Goal: Task Accomplishment & Management: Complete application form

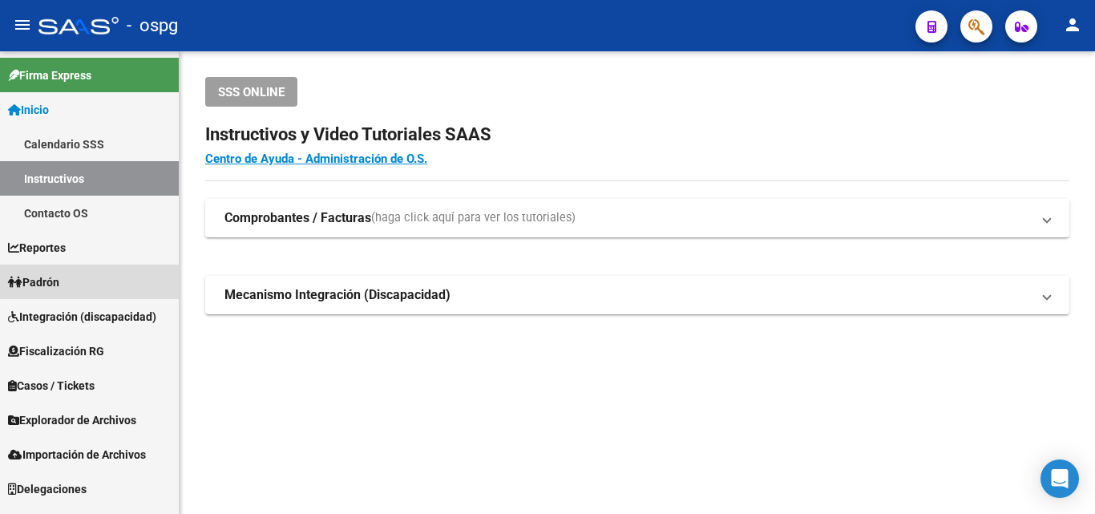
click at [70, 276] on link "Padrón" at bounding box center [89, 282] width 179 height 34
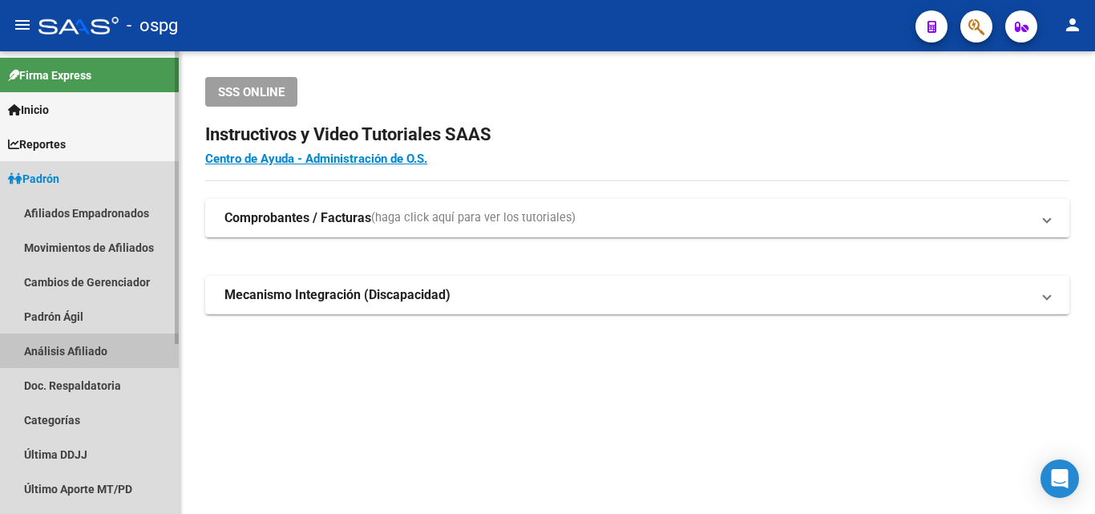
click at [85, 352] on link "Análisis Afiliado" at bounding box center [89, 351] width 179 height 34
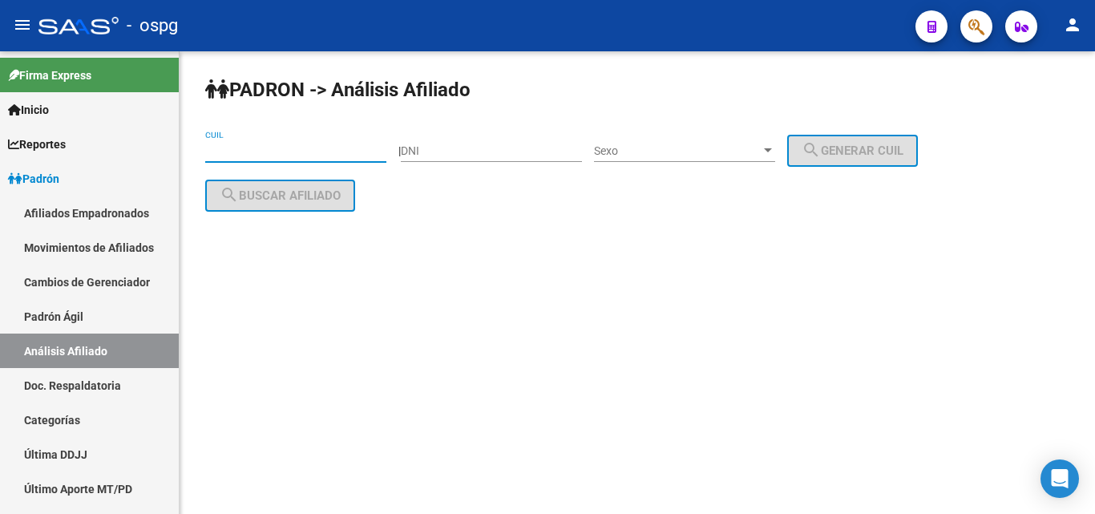
click at [268, 151] on input "CUIL" at bounding box center [295, 151] width 181 height 14
paste input "20-92655751-4"
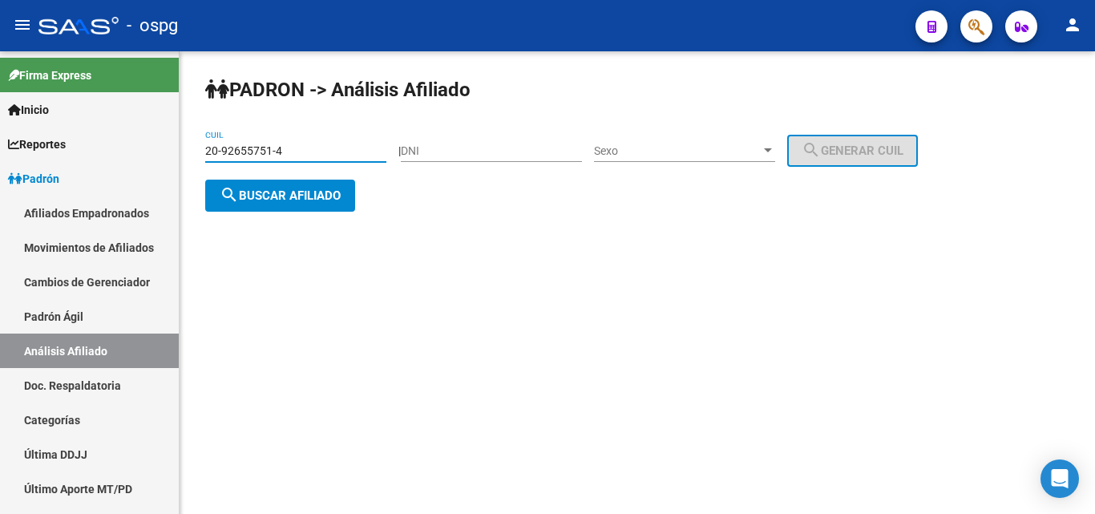
type input "20-92655751-4"
click at [294, 194] on span "search Buscar afiliado" at bounding box center [280, 195] width 121 height 14
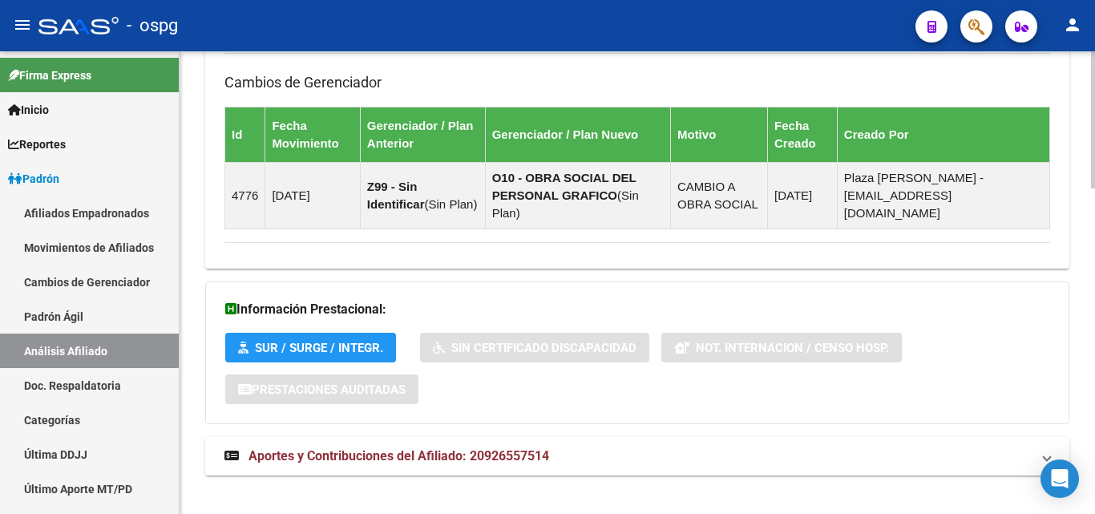
drag, startPoint x: 477, startPoint y: 436, endPoint x: 536, endPoint y: 412, distance: 63.3
click at [483, 448] on span "Aportes y Contribuciones del Afiliado: 20926557514" at bounding box center [399, 455] width 301 height 15
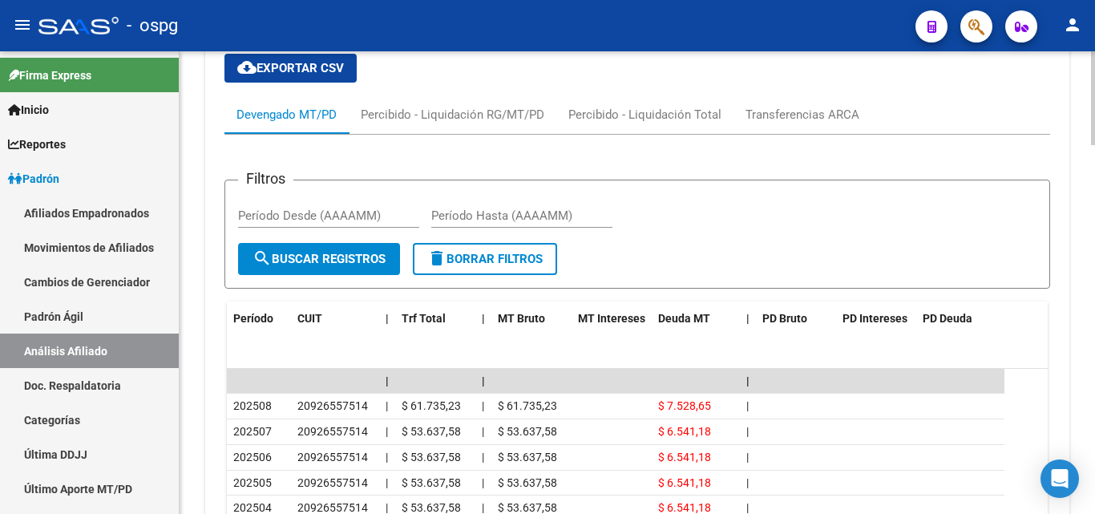
scroll to position [1592, 0]
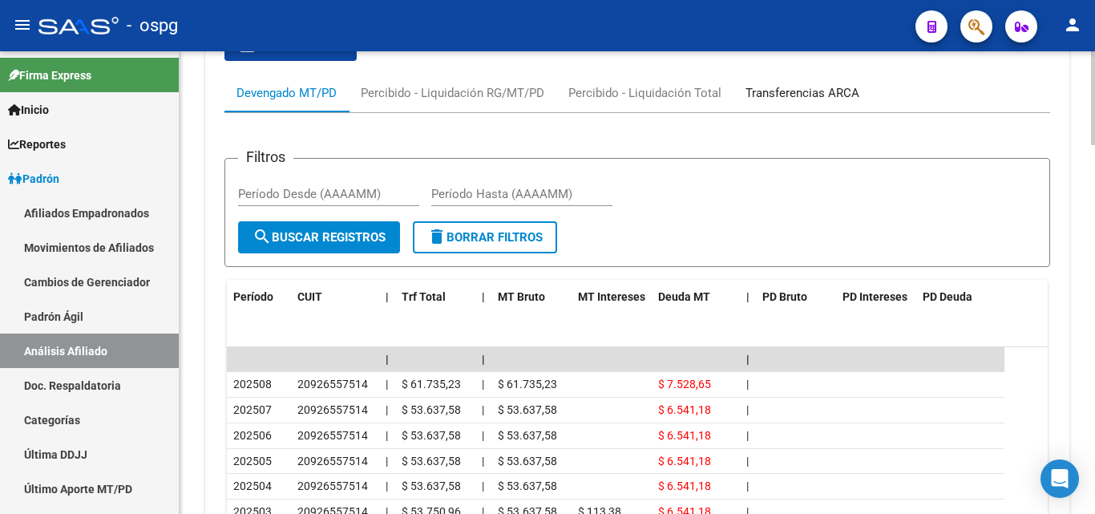
click at [820, 84] on div "Transferencias ARCA" at bounding box center [803, 93] width 114 height 18
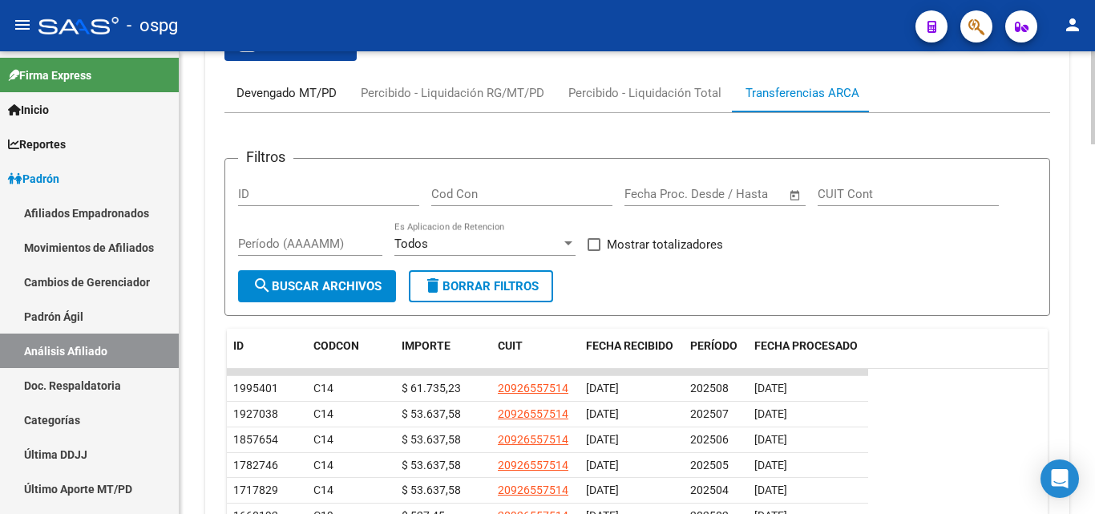
click at [269, 84] on div "Devengado MT/PD" at bounding box center [287, 93] width 100 height 18
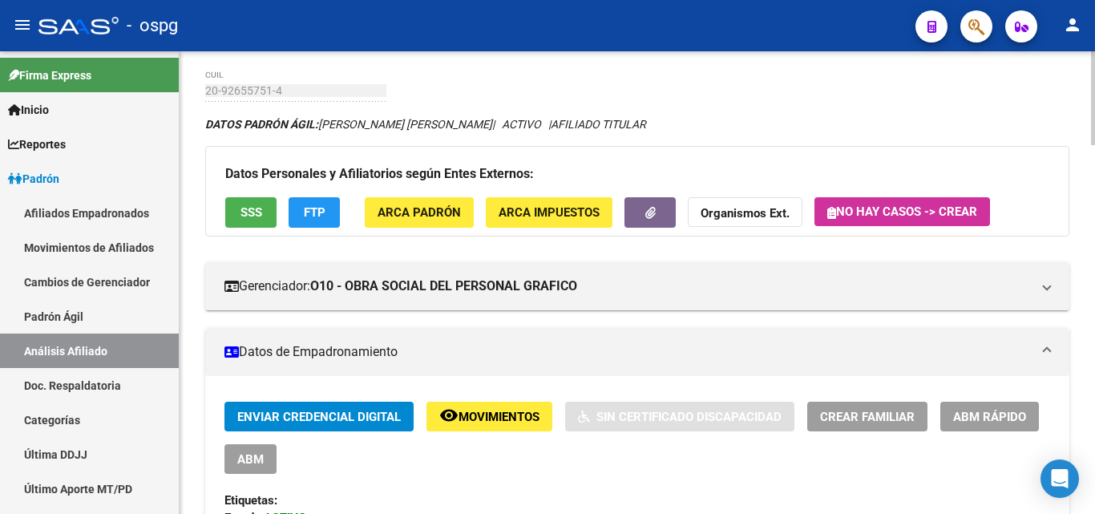
scroll to position [0, 0]
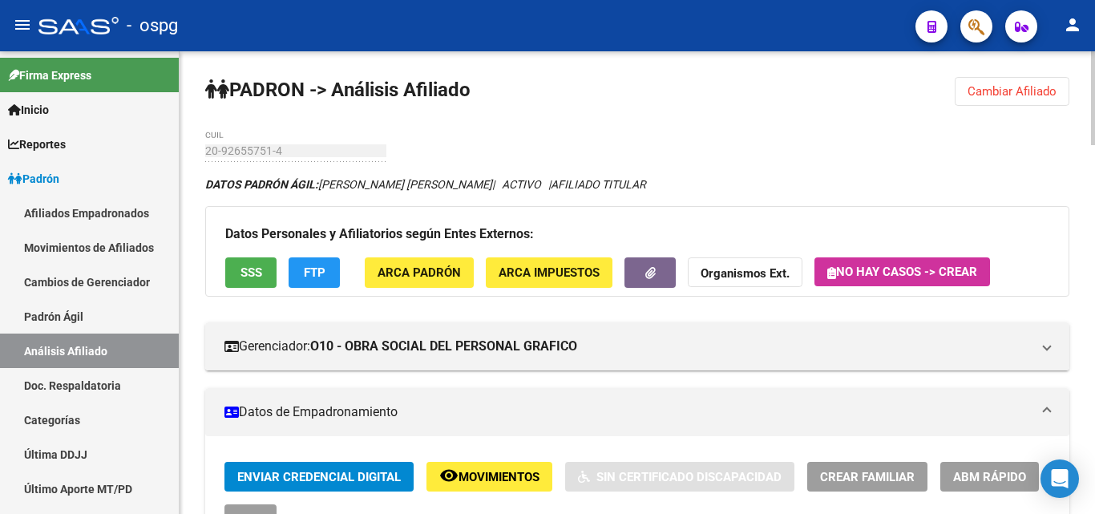
click at [1019, 95] on span "Cambiar Afiliado" at bounding box center [1012, 91] width 89 height 14
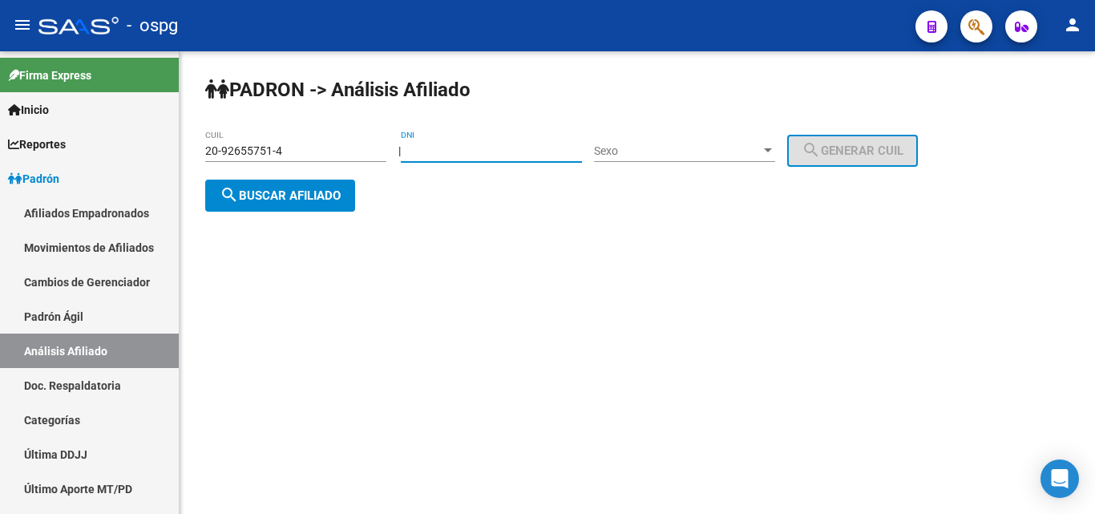
click at [455, 145] on input "DNI" at bounding box center [491, 151] width 181 height 14
type input "48357959"
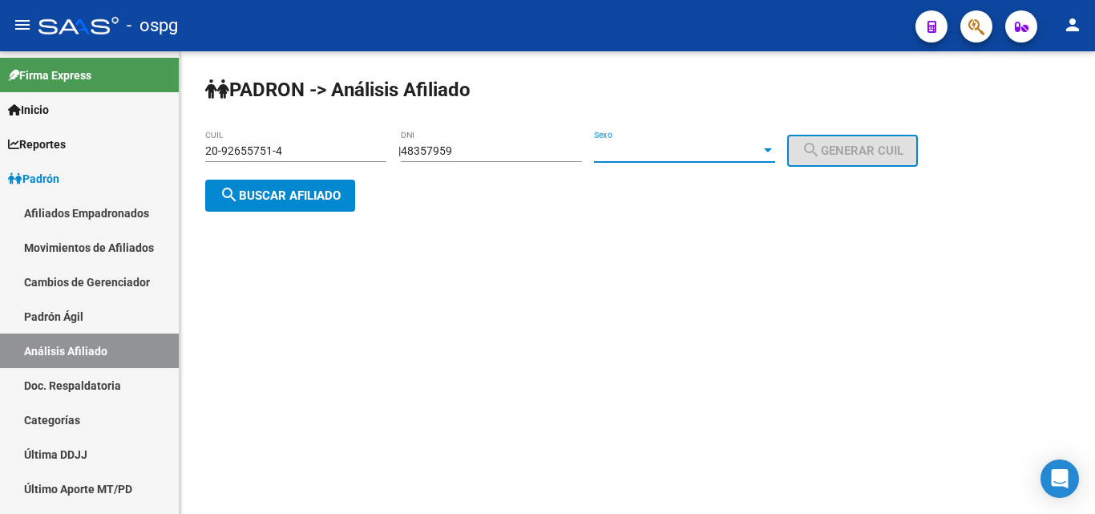
click at [661, 145] on span "Sexo" at bounding box center [677, 151] width 167 height 14
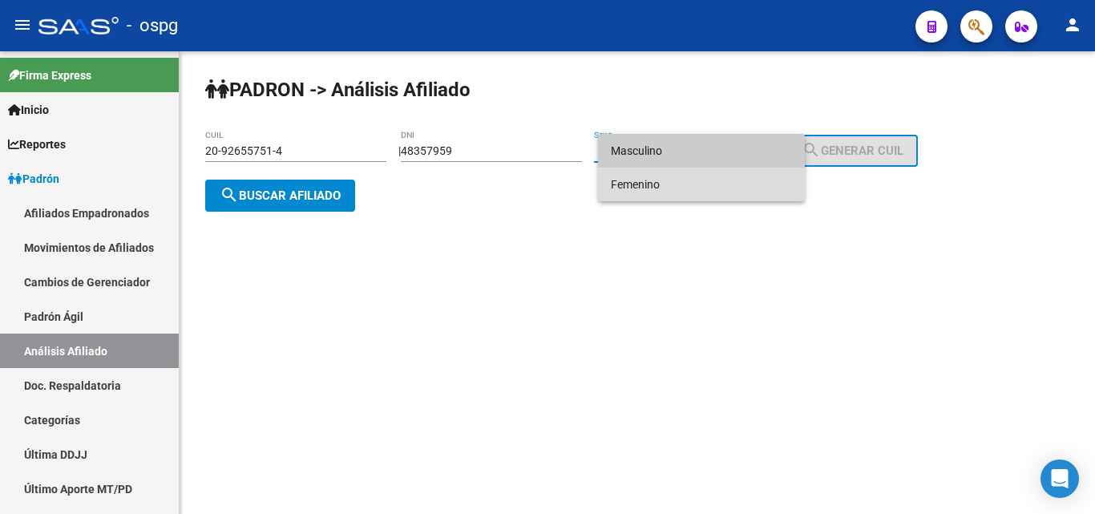
drag, startPoint x: 658, startPoint y: 185, endPoint x: 728, endPoint y: 173, distance: 70.8
click at [663, 184] on span "Femenino" at bounding box center [701, 185] width 181 height 34
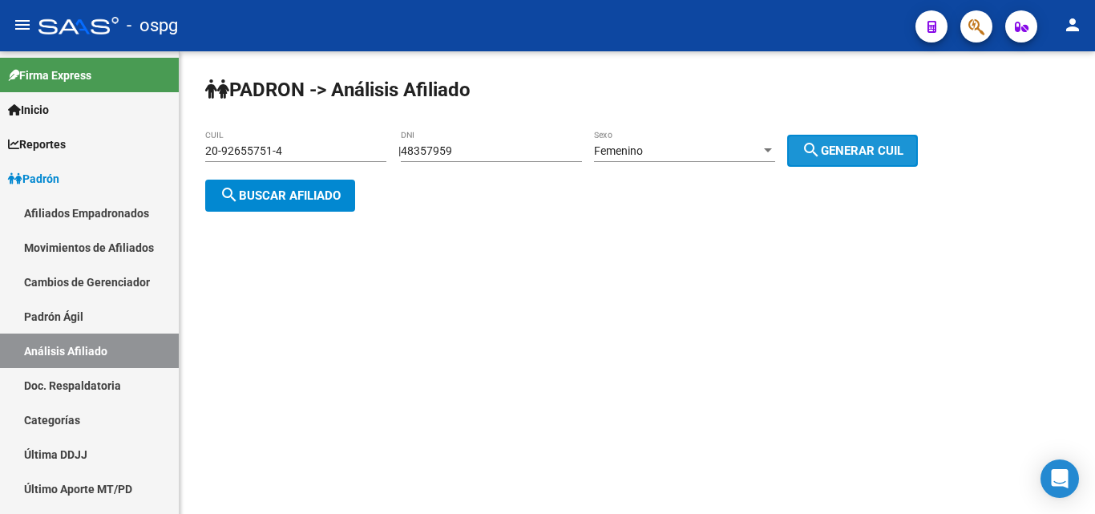
drag, startPoint x: 820, startPoint y: 159, endPoint x: 826, endPoint y: 152, distance: 8.5
click at [821, 158] on button "search Generar CUIL" at bounding box center [852, 151] width 131 height 32
type input "23-48357959-4"
drag, startPoint x: 836, startPoint y: 152, endPoint x: 434, endPoint y: 174, distance: 403.1
click at [821, 152] on mat-icon "search" at bounding box center [811, 149] width 19 height 19
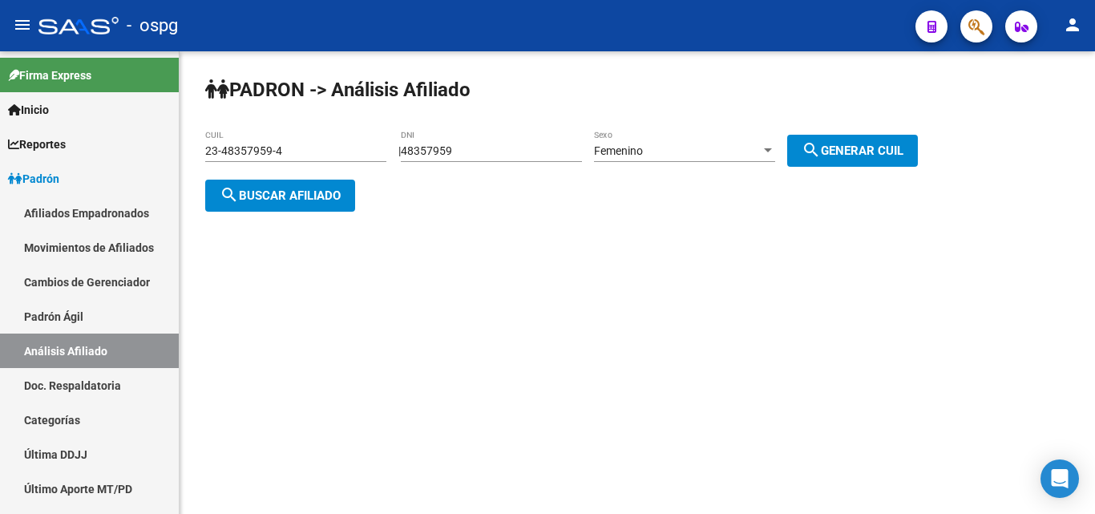
click at [312, 196] on span "search Buscar afiliado" at bounding box center [280, 195] width 121 height 14
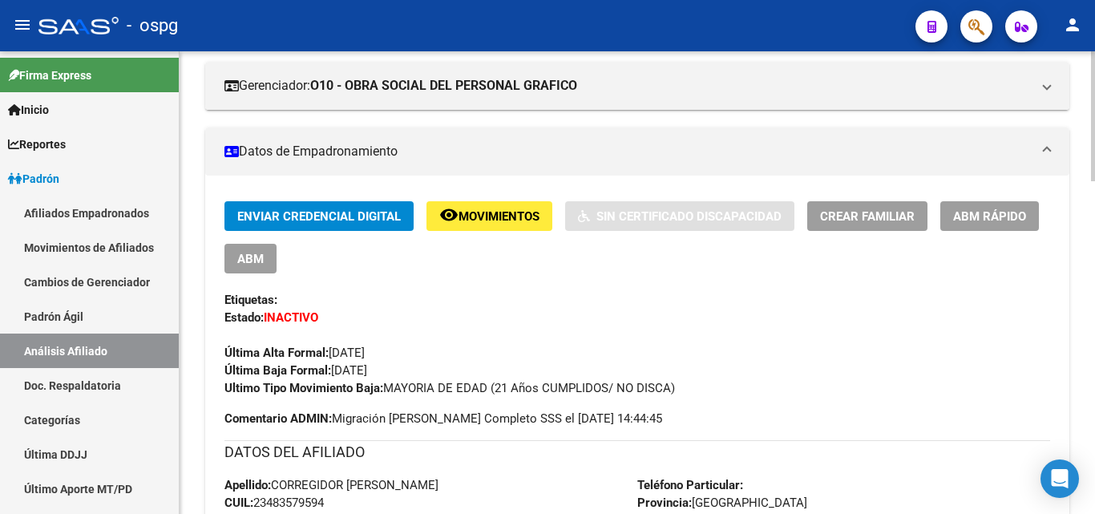
scroll to position [321, 0]
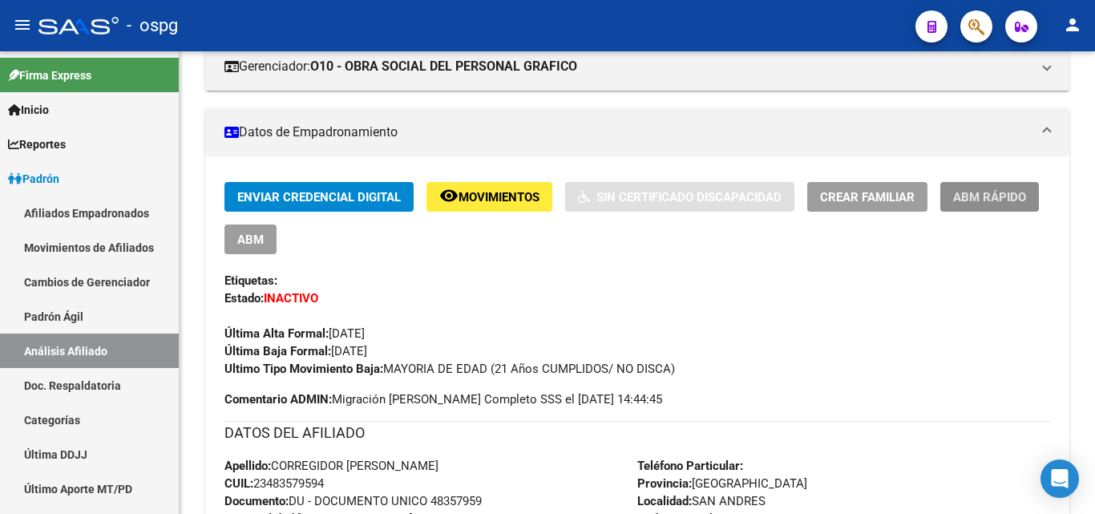
click at [1018, 194] on span "ABM Rápido" at bounding box center [989, 197] width 73 height 14
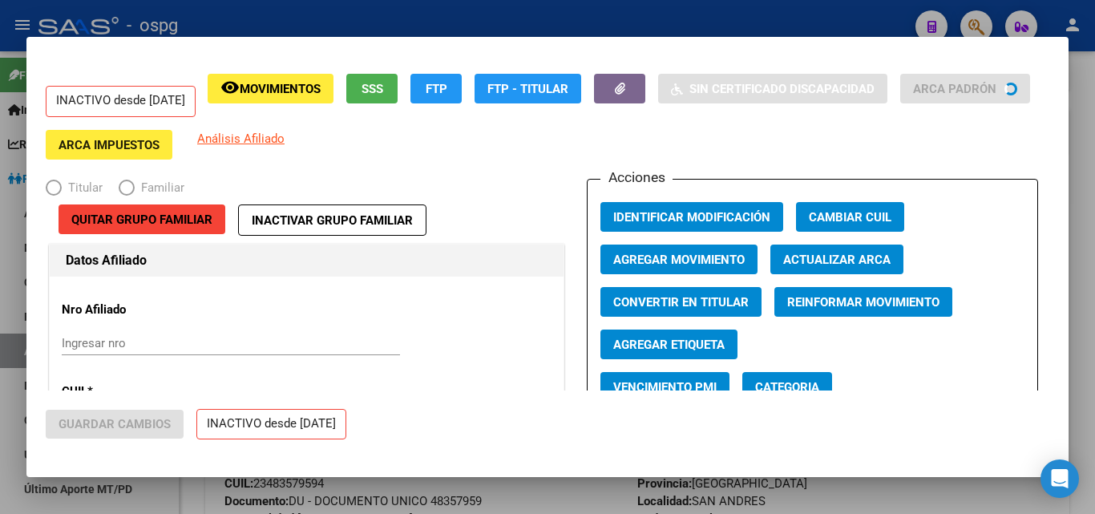
radio input "true"
type input "30-50038965-2"
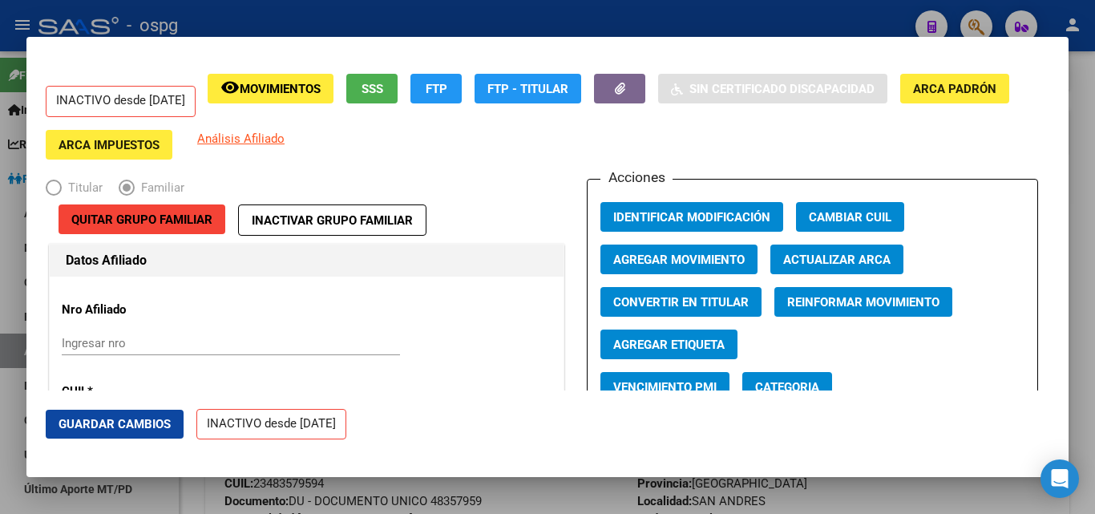
click at [669, 268] on button "Agregar Movimiento" at bounding box center [679, 260] width 157 height 30
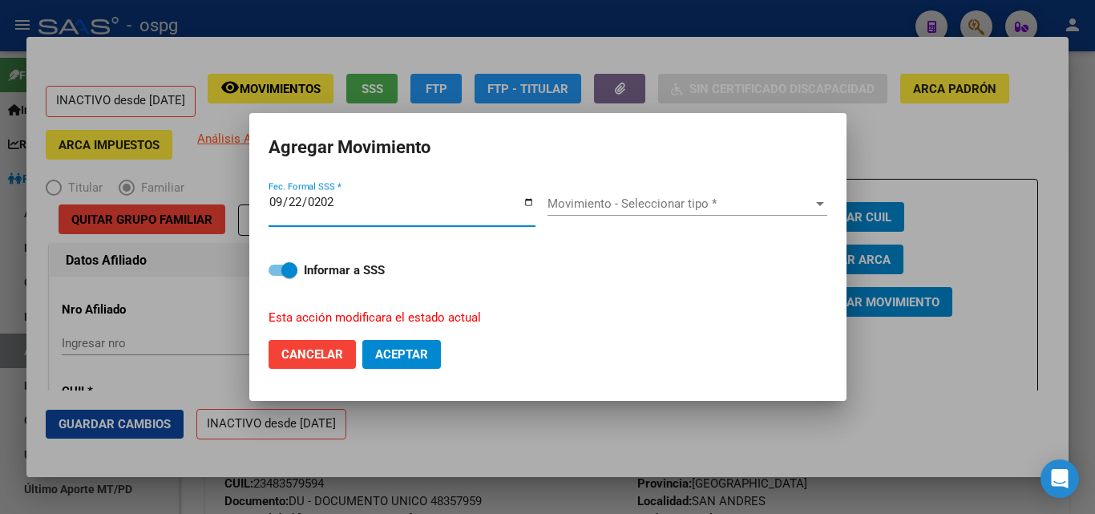
type input "[DATE]"
click at [661, 200] on span "Movimiento - Seleccionar tipo *" at bounding box center [680, 203] width 265 height 14
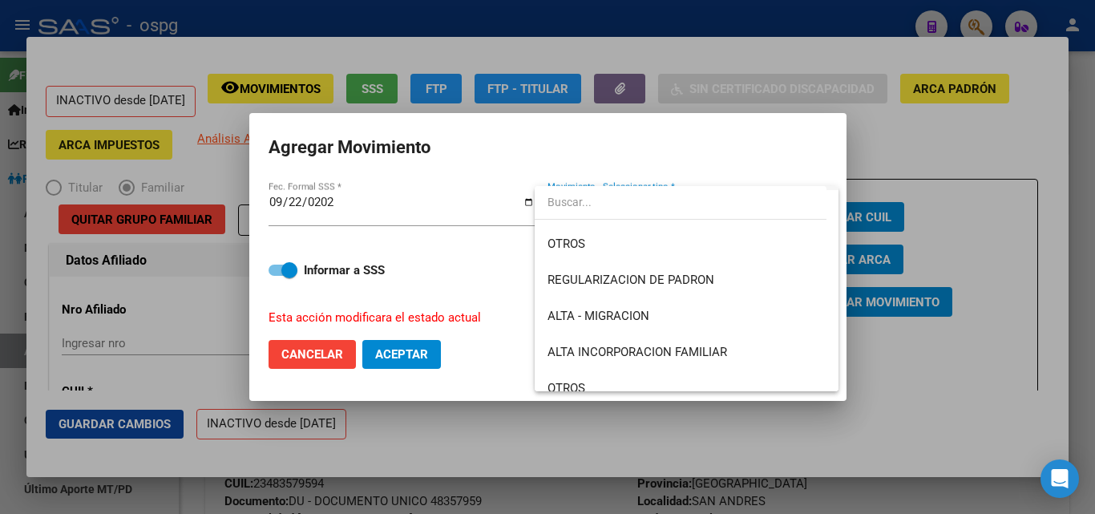
scroll to position [160, 0]
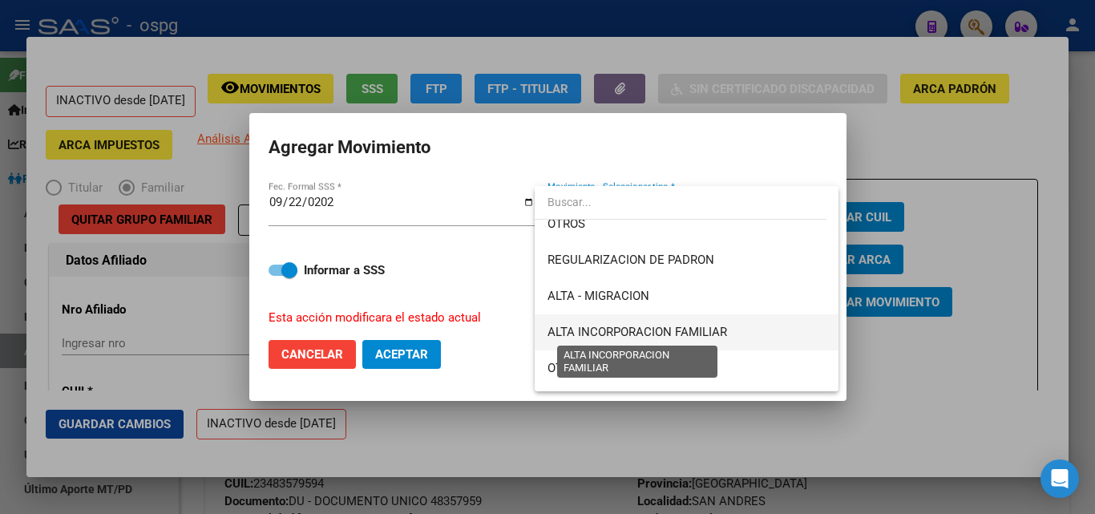
click at [685, 330] on span "ALTA INCORPORACION FAMILIAR" at bounding box center [638, 332] width 180 height 14
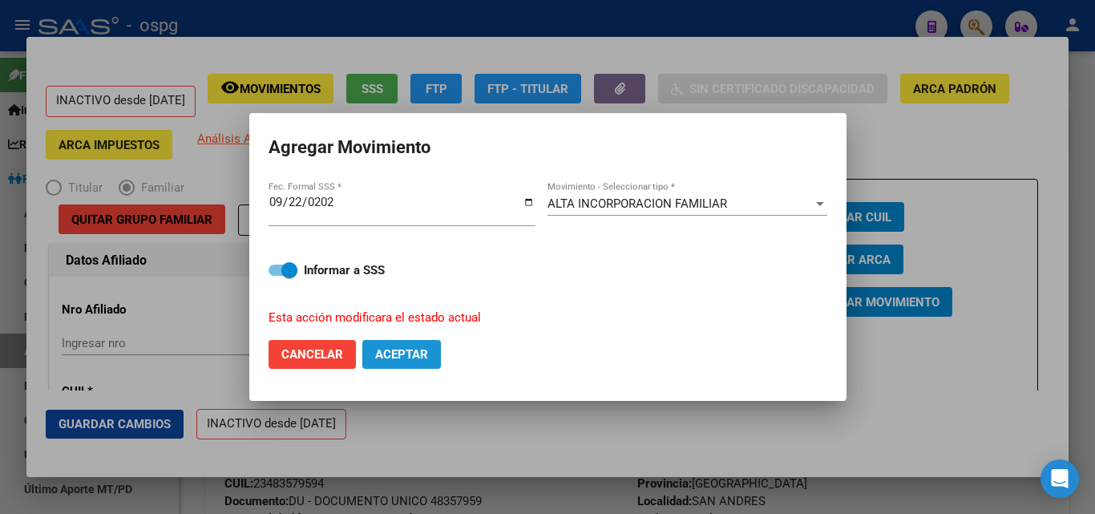
drag, startPoint x: 408, startPoint y: 355, endPoint x: 423, endPoint y: 352, distance: 14.8
click at [416, 353] on span "Aceptar" at bounding box center [401, 354] width 53 height 14
checkbox input "false"
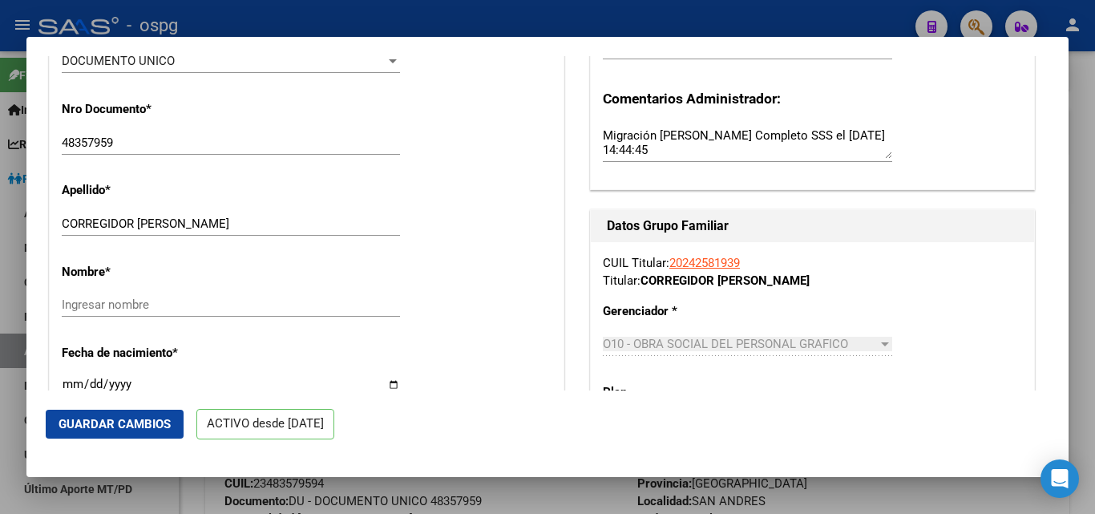
scroll to position [481, 0]
drag, startPoint x: 194, startPoint y: 220, endPoint x: 253, endPoint y: 219, distance: 59.4
click at [289, 229] on input "CORREGIDOR [PERSON_NAME]" at bounding box center [231, 223] width 338 height 14
type input "CORREGIDOR [PERSON_NAME]"
click at [153, 309] on input "Ingresar nombre" at bounding box center [231, 304] width 338 height 14
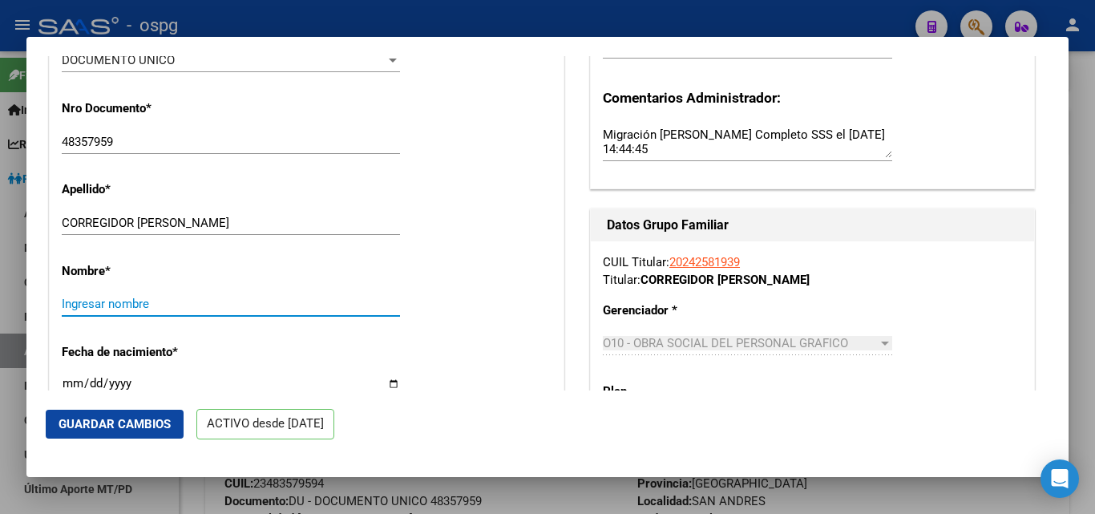
paste input "[PERSON_NAME]"
type input "[PERSON_NAME]"
click at [127, 432] on button "Guardar Cambios" at bounding box center [115, 424] width 138 height 29
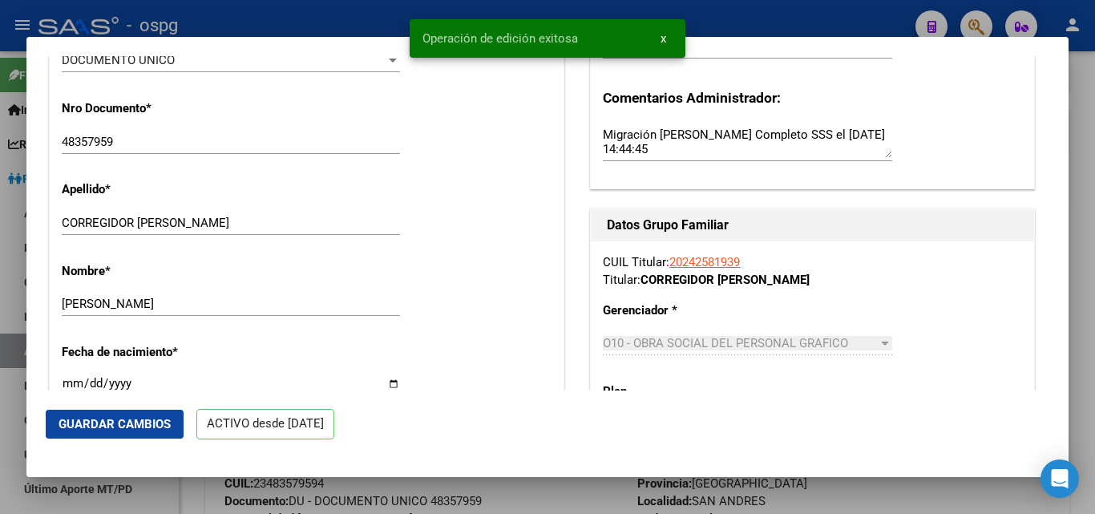
click at [1076, 196] on div at bounding box center [547, 257] width 1095 height 514
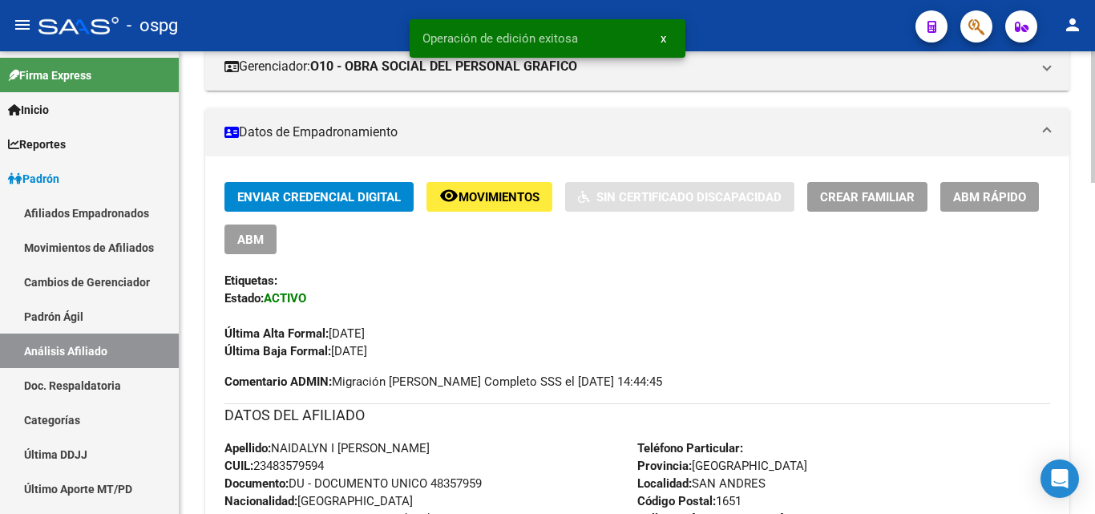
scroll to position [0, 0]
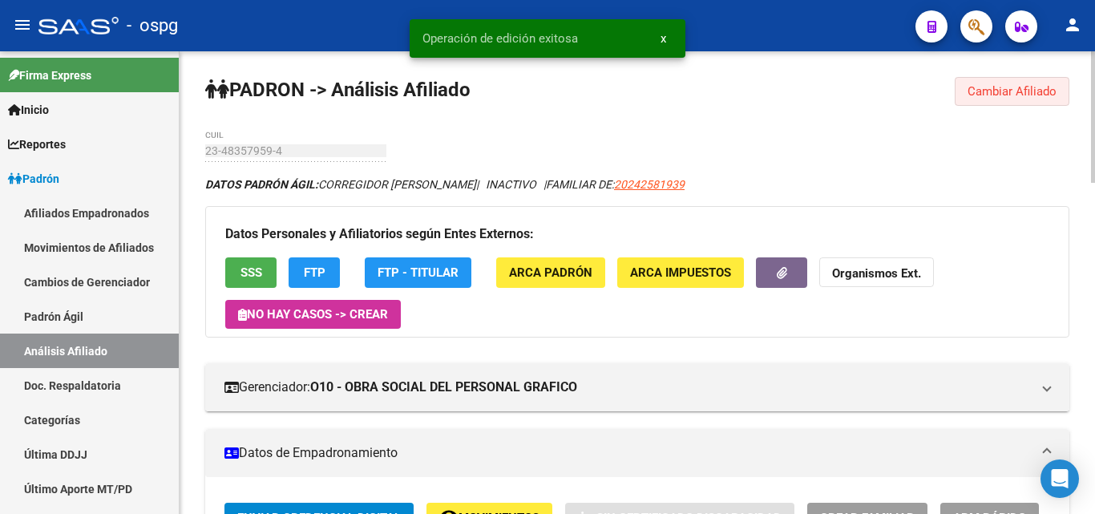
drag, startPoint x: 1024, startPoint y: 85, endPoint x: 413, endPoint y: 181, distance: 618.5
click at [1021, 86] on span "Cambiar Afiliado" at bounding box center [1012, 91] width 89 height 14
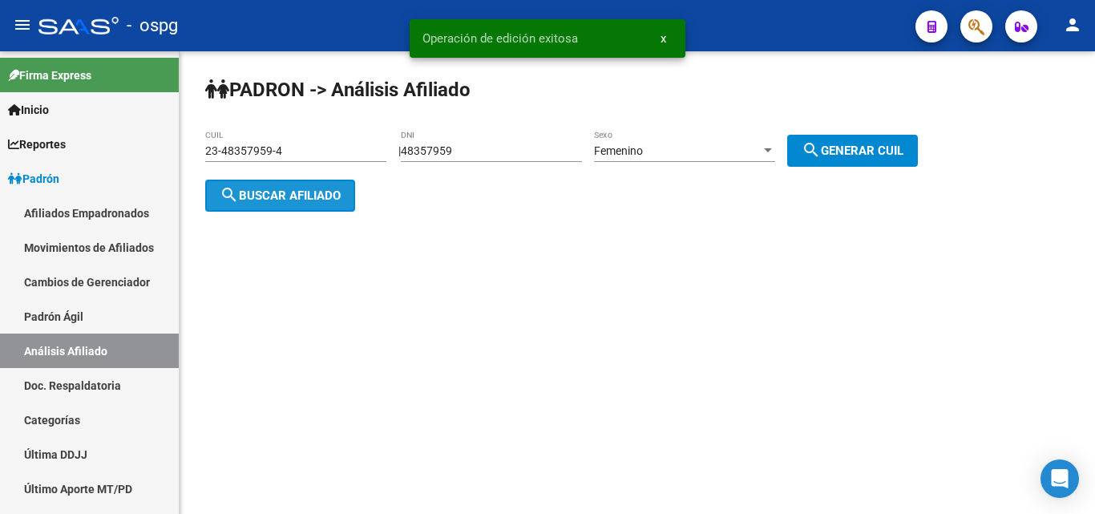
click at [265, 192] on span "search Buscar afiliado" at bounding box center [280, 195] width 121 height 14
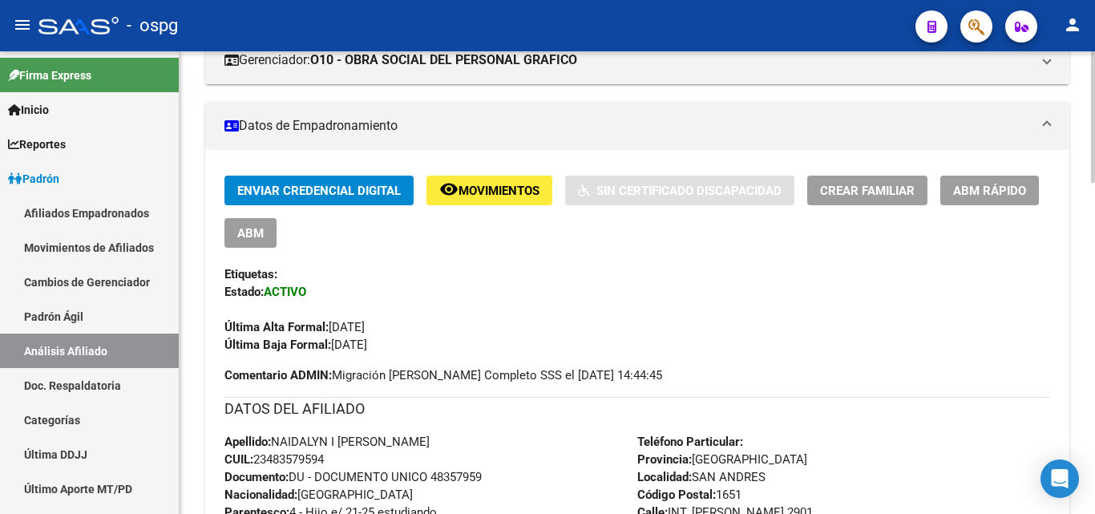
scroll to position [321, 0]
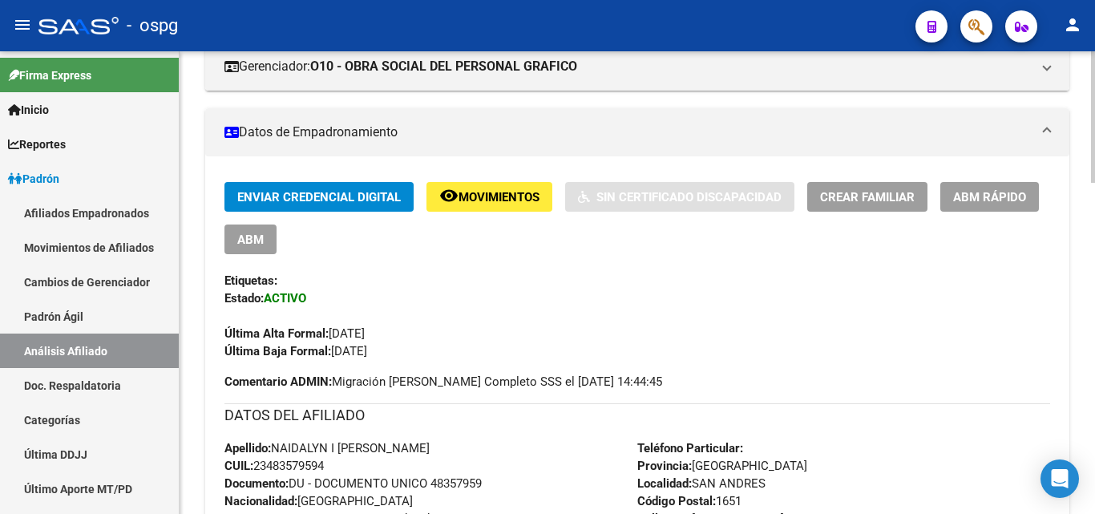
click at [1017, 199] on span "ABM Rápido" at bounding box center [989, 197] width 73 height 14
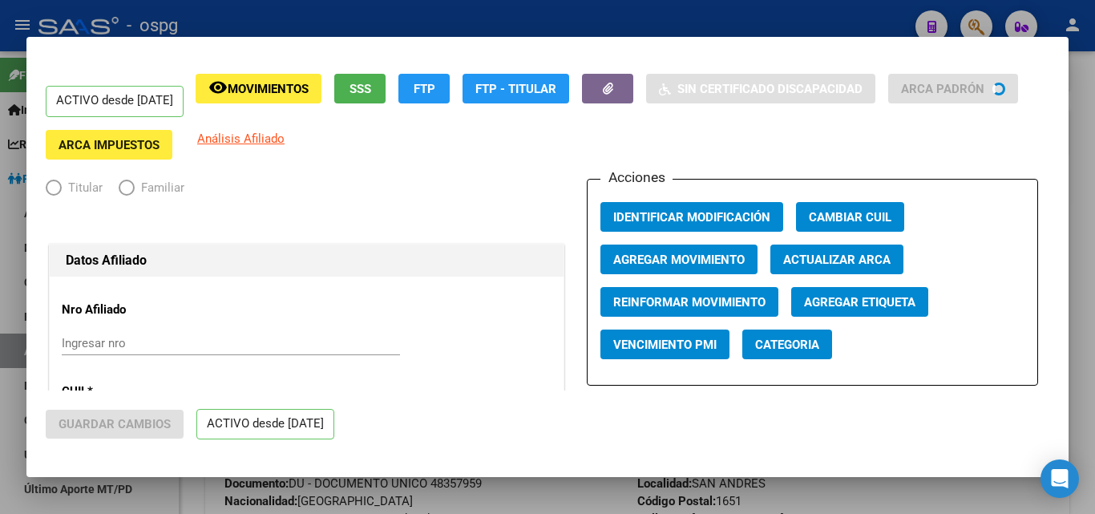
radio input "true"
type input "30-50038965-2"
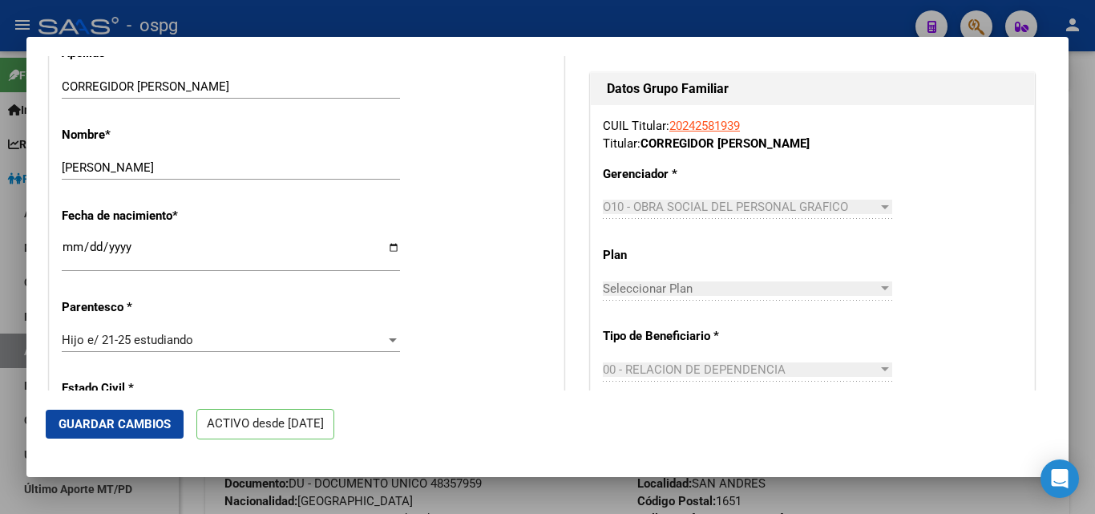
scroll to position [641, 0]
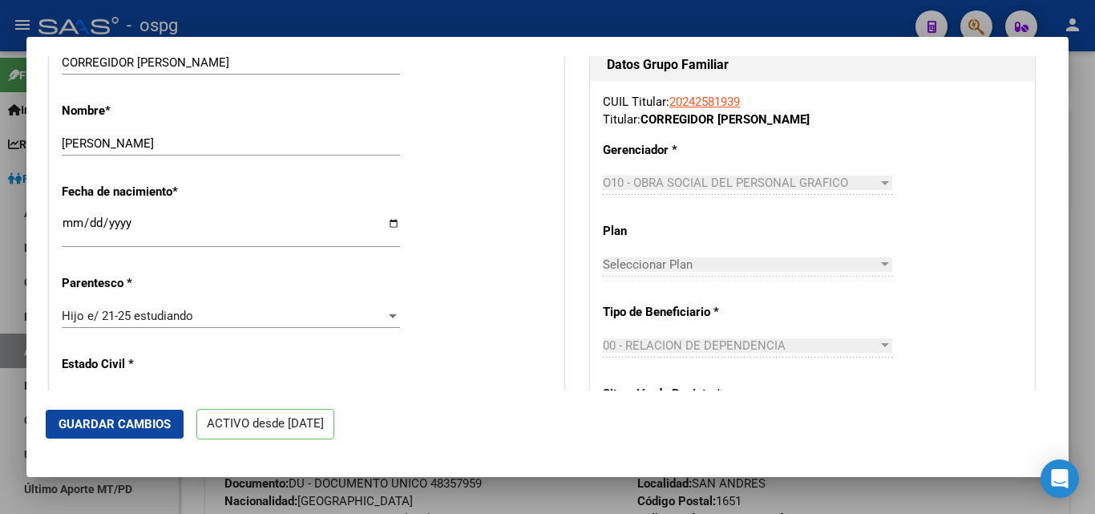
click at [220, 319] on div "Hijo e/ 21-25 estudiando" at bounding box center [224, 316] width 324 height 14
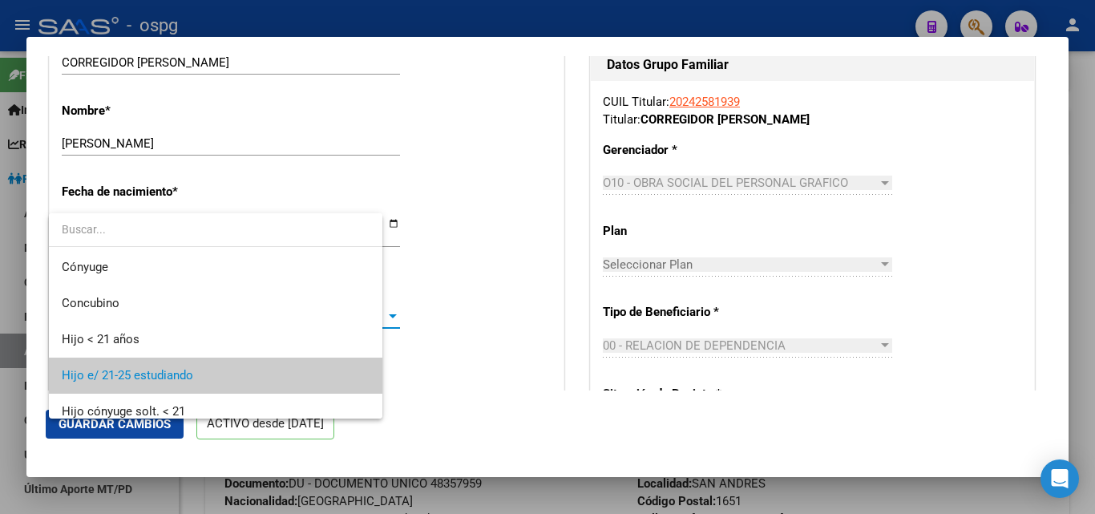
scroll to position [60, 0]
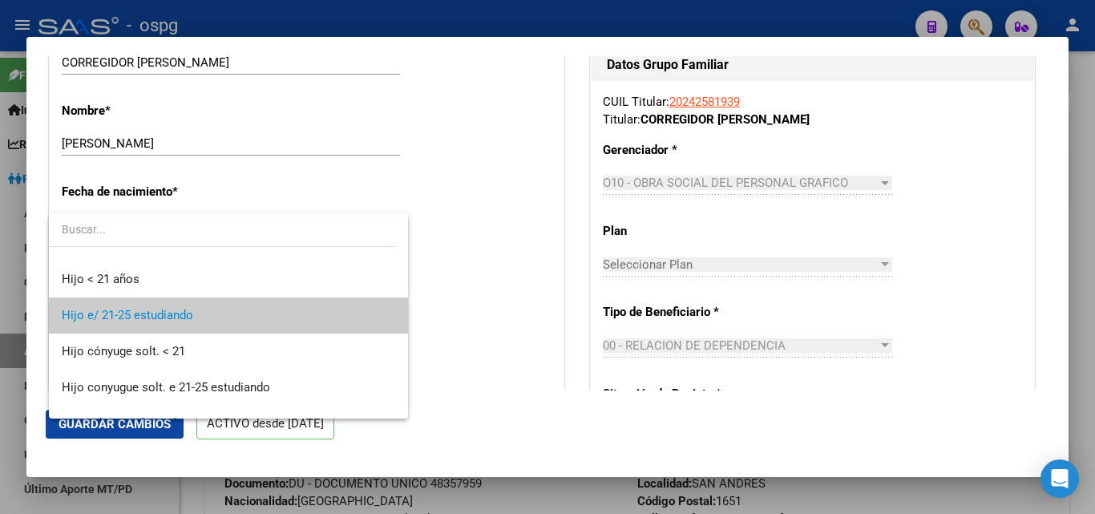
click at [221, 320] on span "Hijo e/ 21-25 estudiando" at bounding box center [229, 315] width 334 height 36
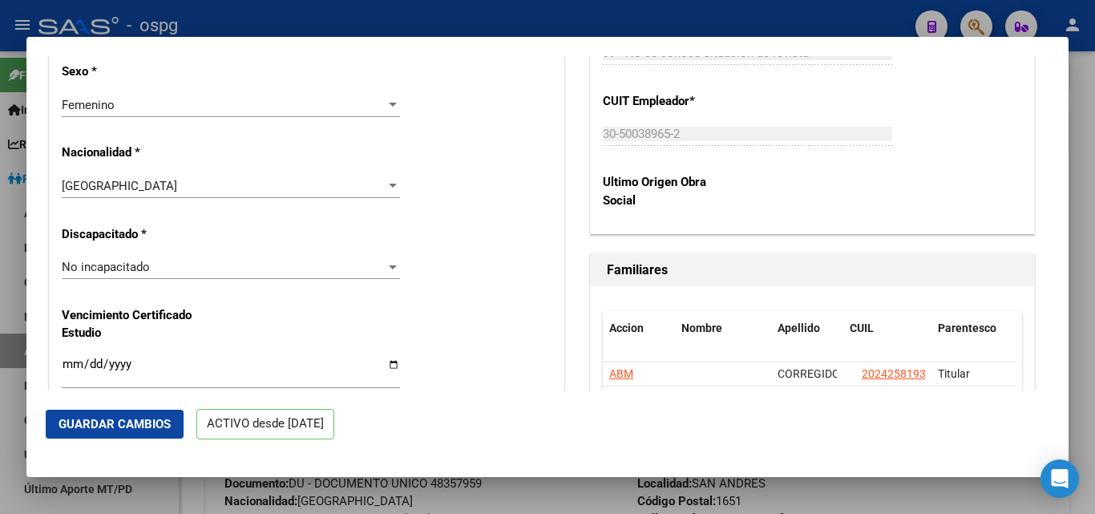
scroll to position [1042, 0]
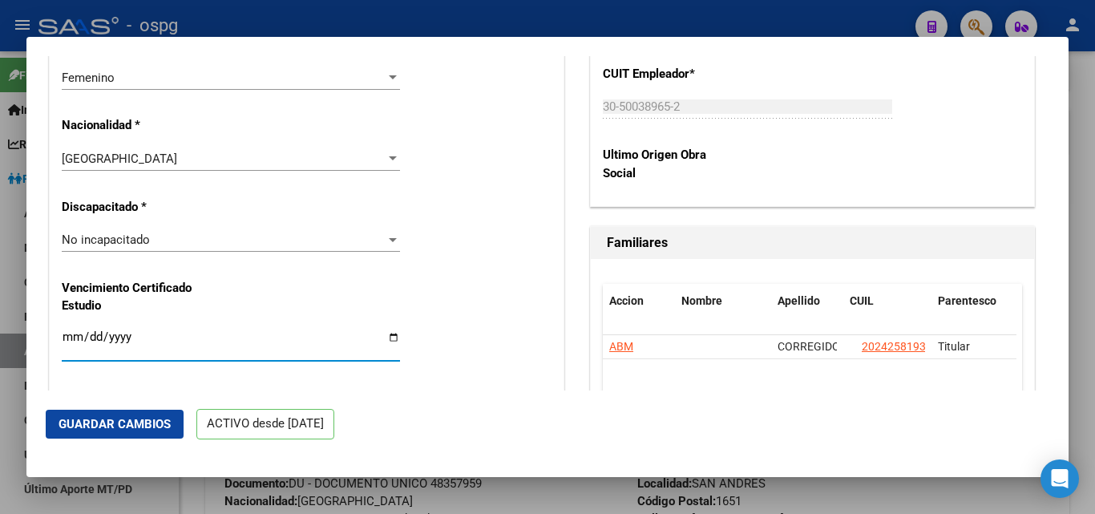
click at [67, 337] on input "Ingresar fecha" at bounding box center [231, 343] width 338 height 26
type input "[DATE]"
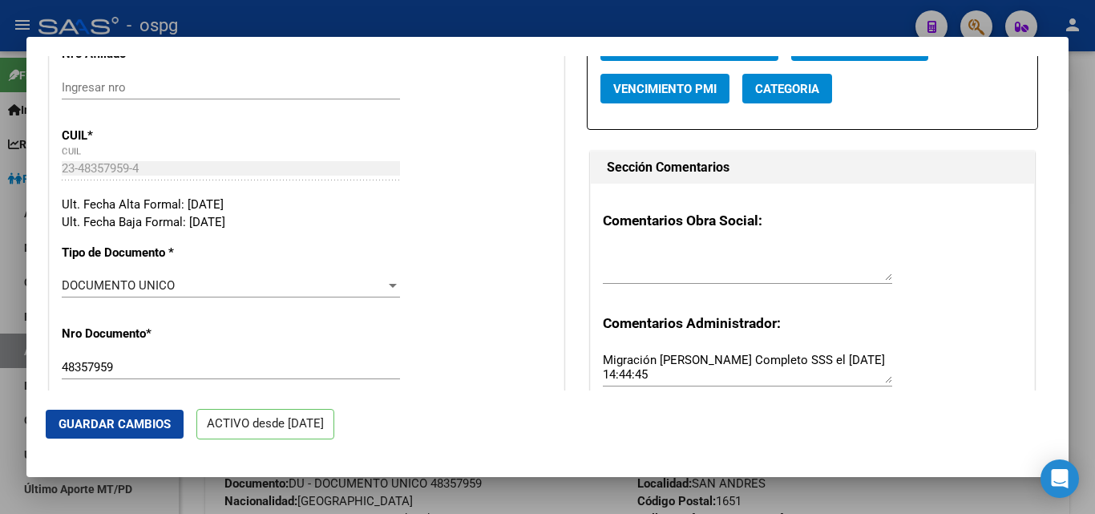
scroll to position [241, 0]
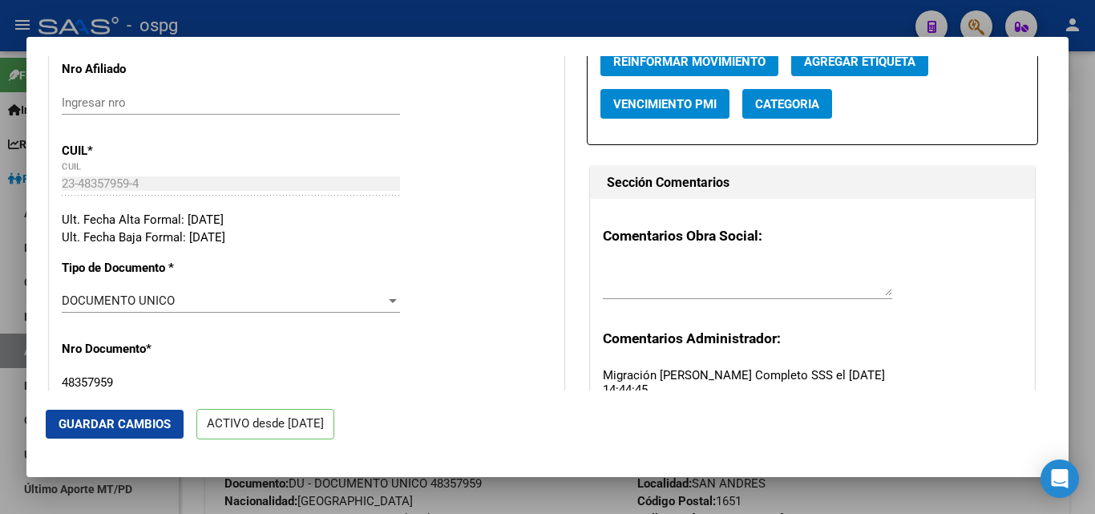
click at [629, 277] on textarea at bounding box center [747, 280] width 289 height 32
type textarea "anses ok 22-09"
click at [135, 419] on span "Guardar Cambios" at bounding box center [115, 424] width 112 height 14
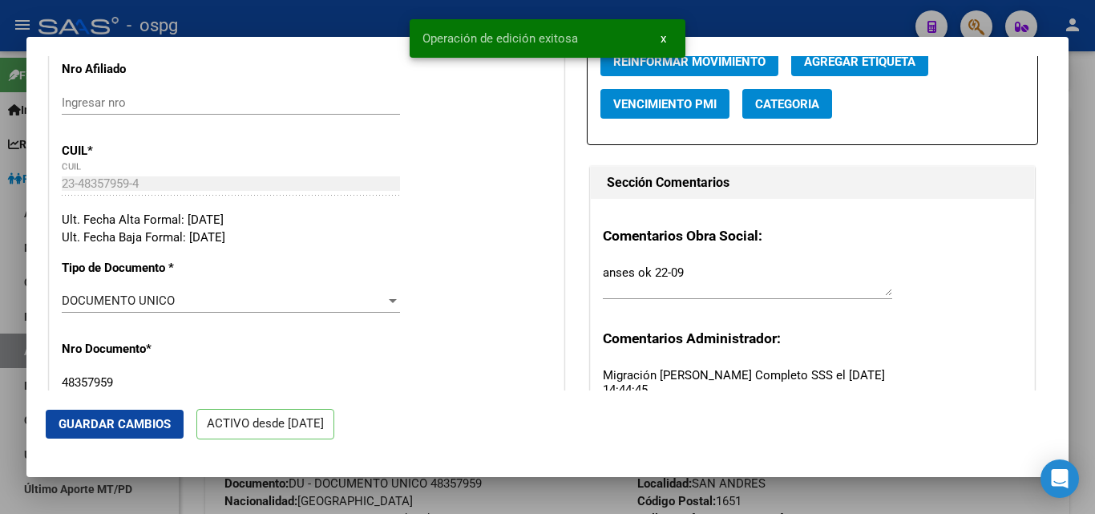
click at [1083, 249] on div at bounding box center [547, 257] width 1095 height 514
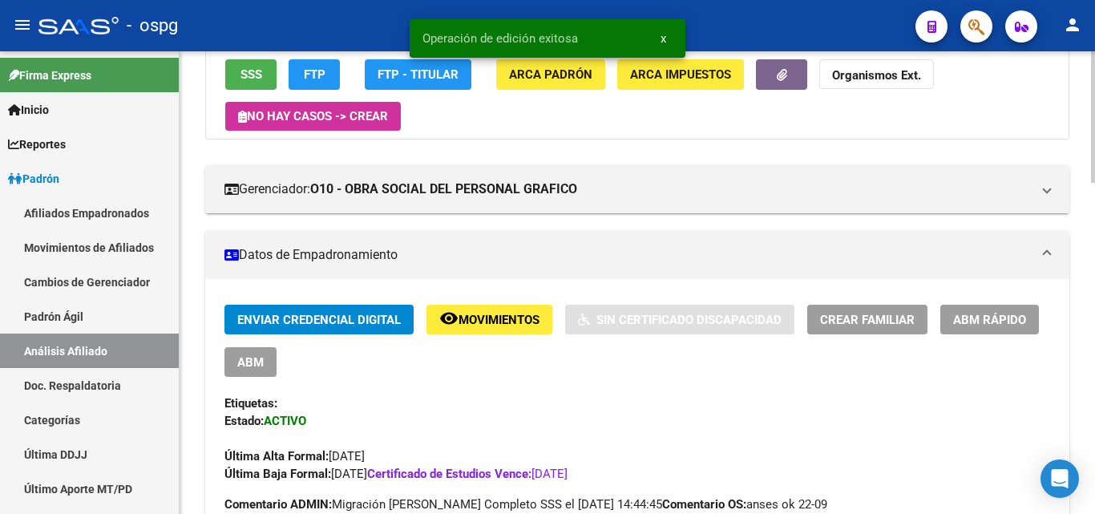
scroll to position [0, 0]
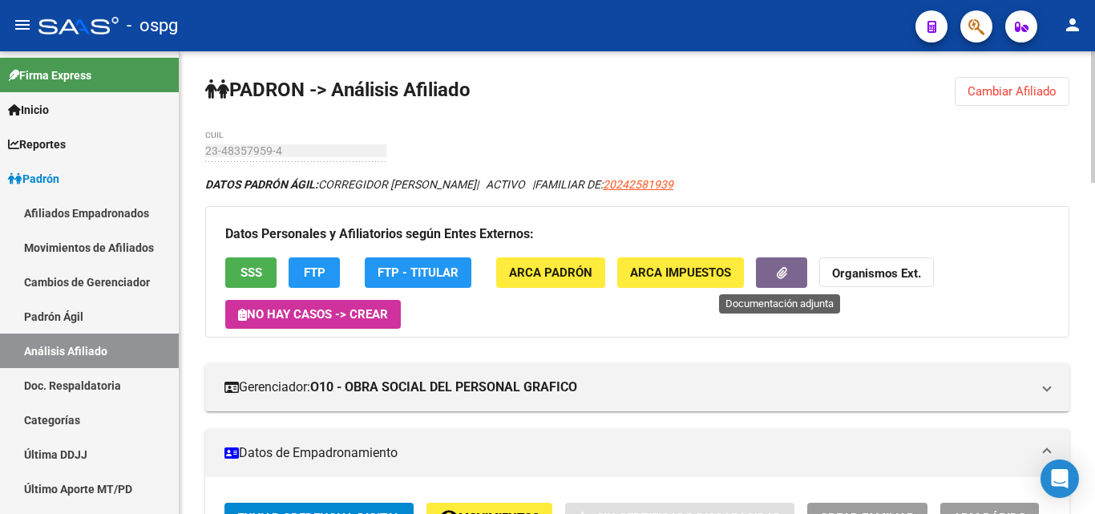
click at [783, 275] on icon "button" at bounding box center [782, 273] width 10 height 12
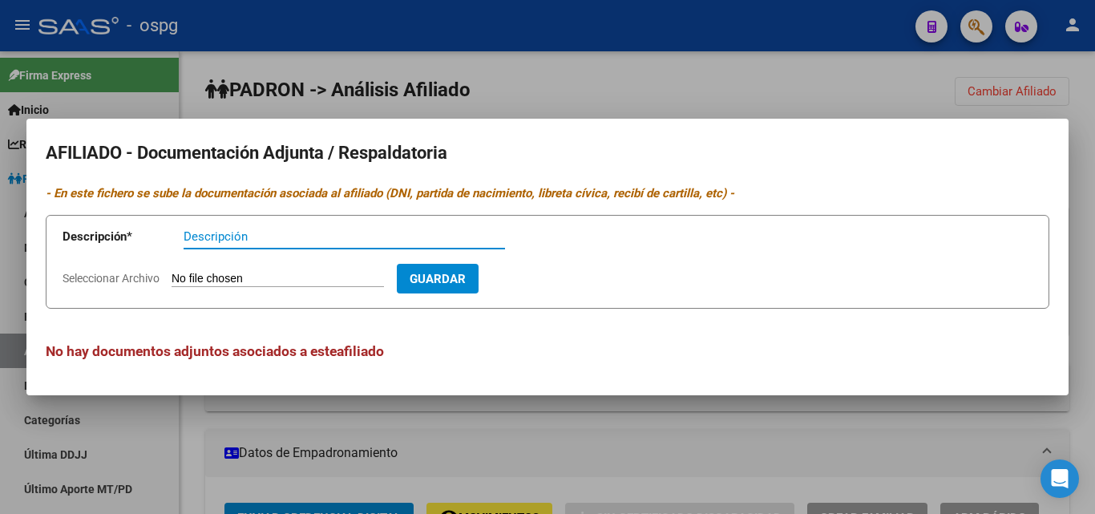
drag, startPoint x: 291, startPoint y: 233, endPoint x: 276, endPoint y: 228, distance: 16.2
click at [292, 231] on input "Descripción" at bounding box center [345, 236] width 322 height 14
type input "af hu"
click at [329, 281] on input "Seleccionar Archivo" at bounding box center [278, 279] width 212 height 15
type input "C:\fakepath\img077.jpg"
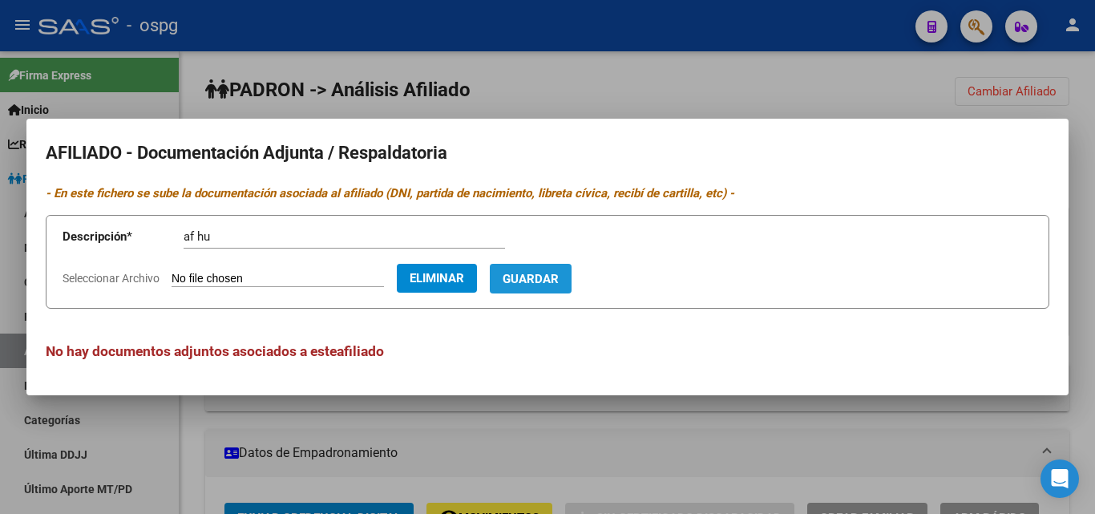
click at [559, 281] on span "Guardar" at bounding box center [531, 279] width 56 height 14
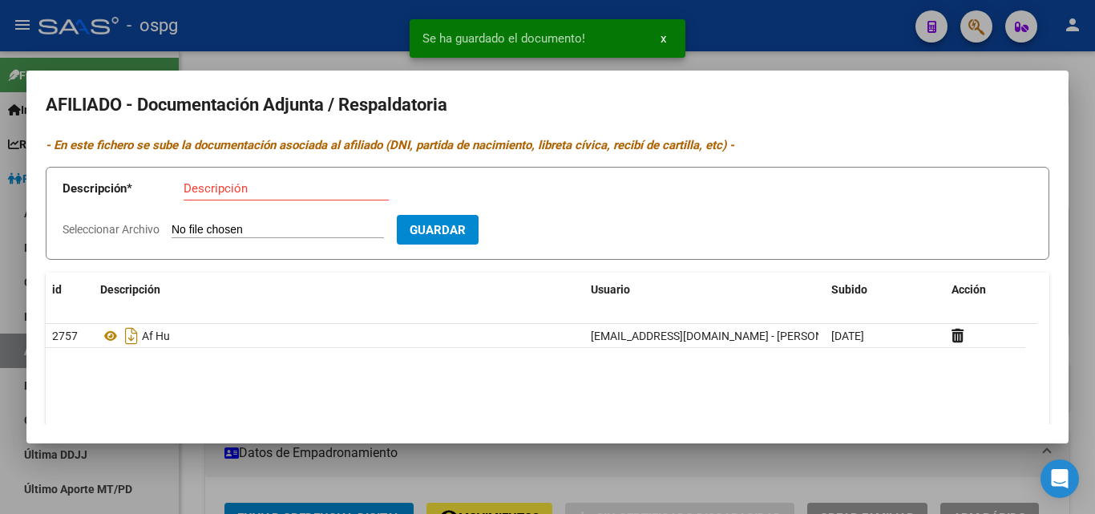
click at [770, 49] on div at bounding box center [547, 257] width 1095 height 514
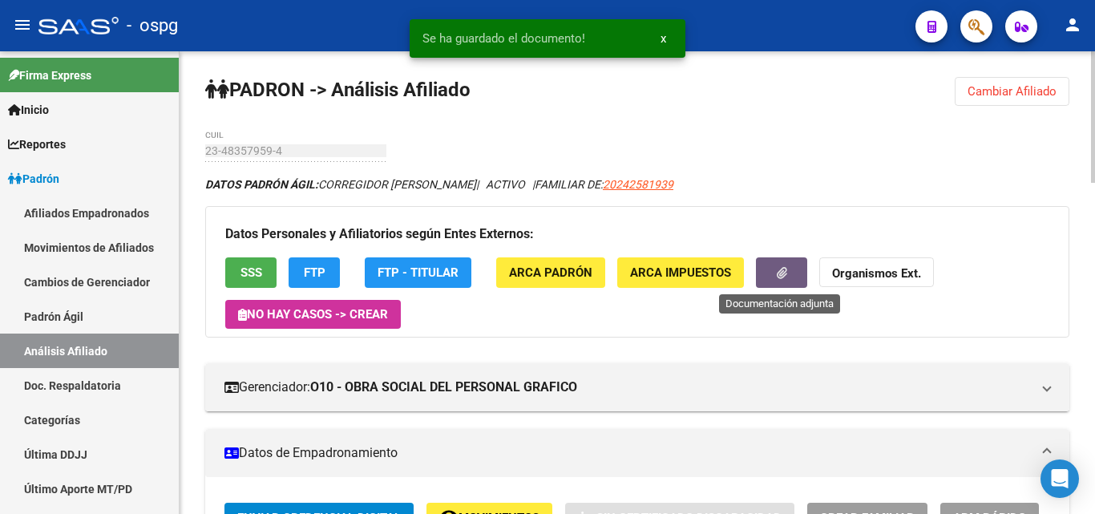
click at [767, 271] on button "button" at bounding box center [781, 272] width 51 height 30
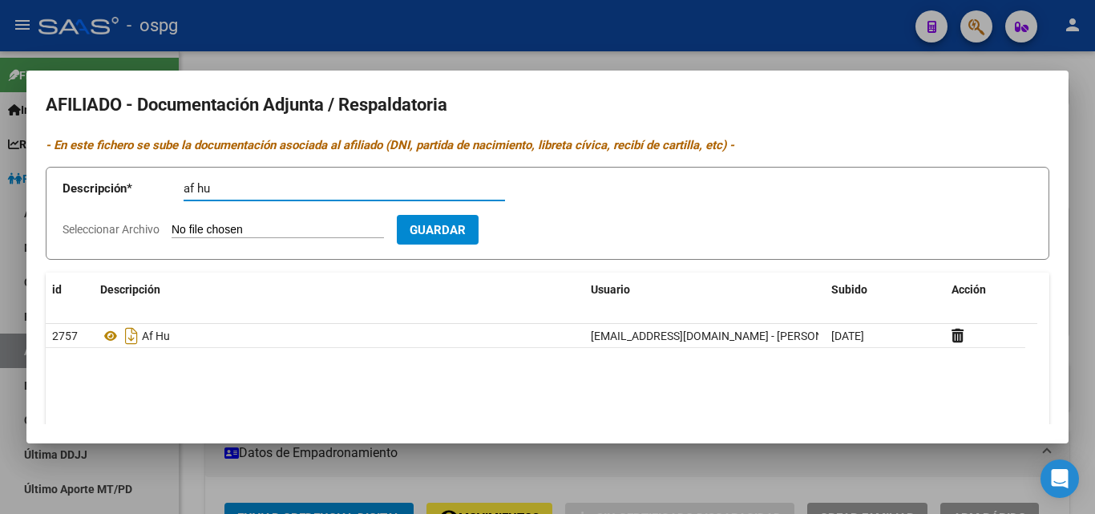
type input "af hu"
click at [272, 232] on input "Seleccionar Archivo" at bounding box center [278, 230] width 212 height 15
type input "C:\fakepath\img071.jpg"
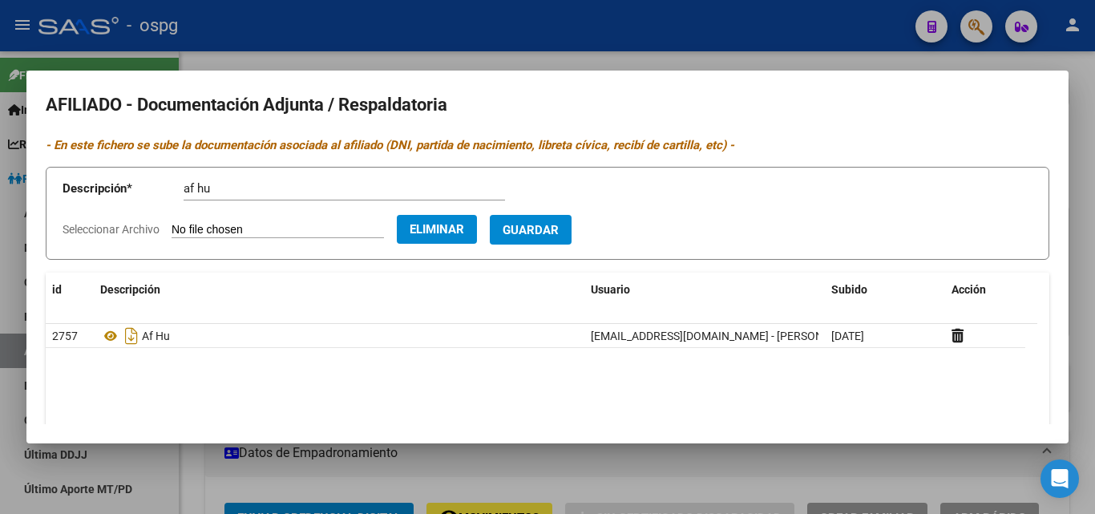
click at [572, 241] on button "Guardar" at bounding box center [531, 230] width 82 height 30
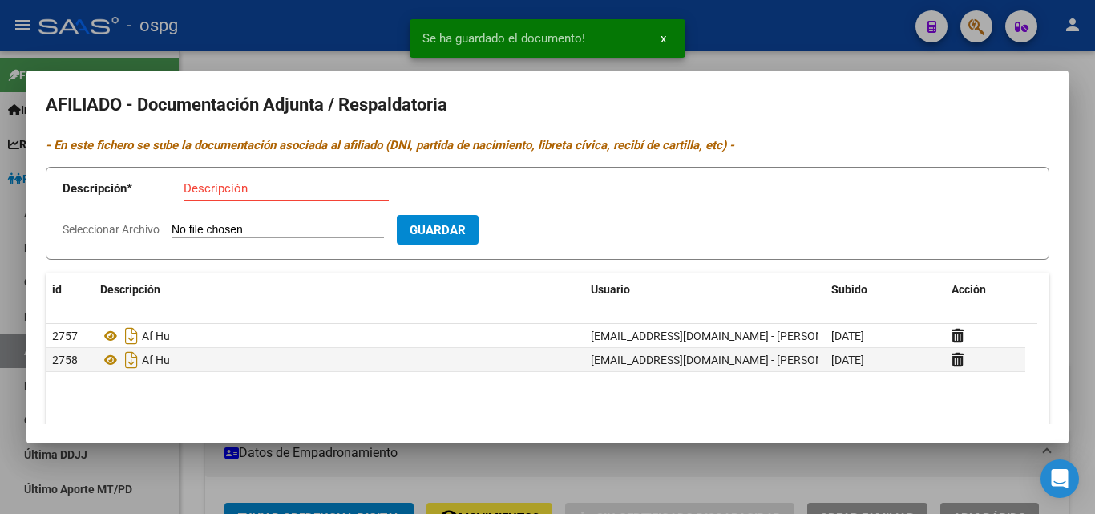
click at [210, 192] on input "Descripción" at bounding box center [286, 188] width 205 height 14
type input "af hu"
click at [237, 228] on input "Seleccionar Archivo" at bounding box center [278, 230] width 212 height 15
type input "C:\fakepath\Certificacion Negativa20250909 (1) (1).pdf"
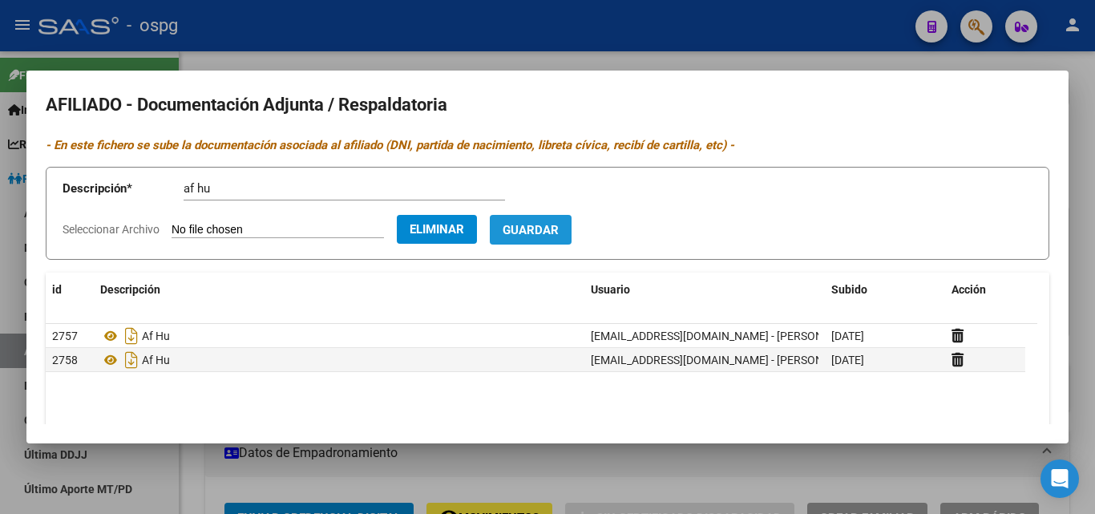
click at [559, 226] on span "Guardar" at bounding box center [531, 230] width 56 height 14
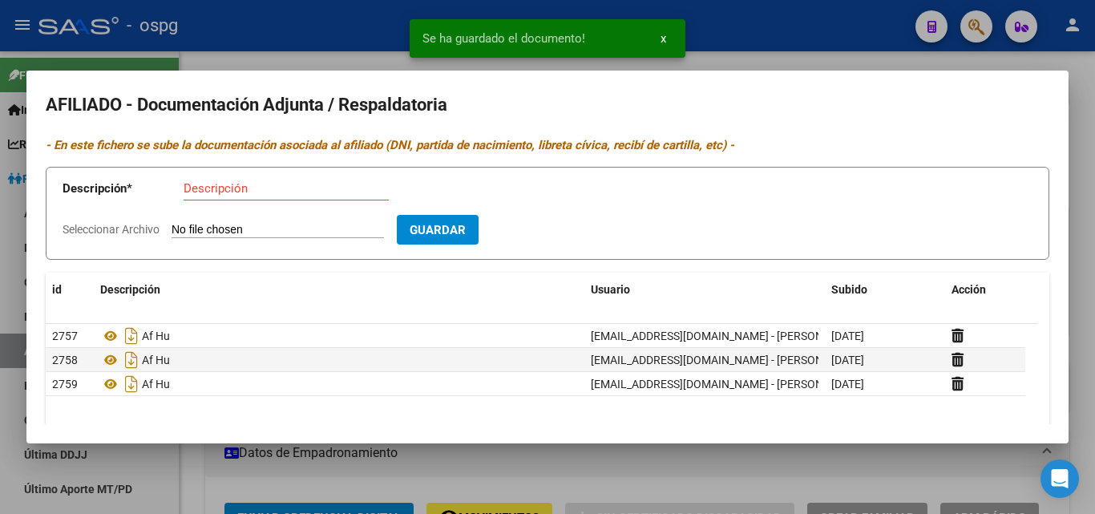
click at [1084, 152] on div at bounding box center [547, 257] width 1095 height 514
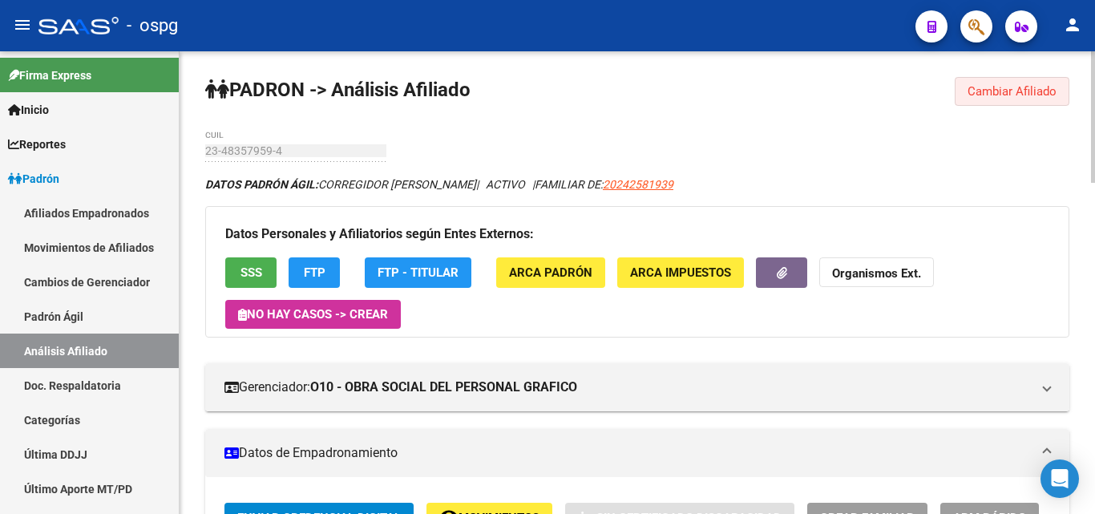
click at [1019, 92] on span "Cambiar Afiliado" at bounding box center [1012, 91] width 89 height 14
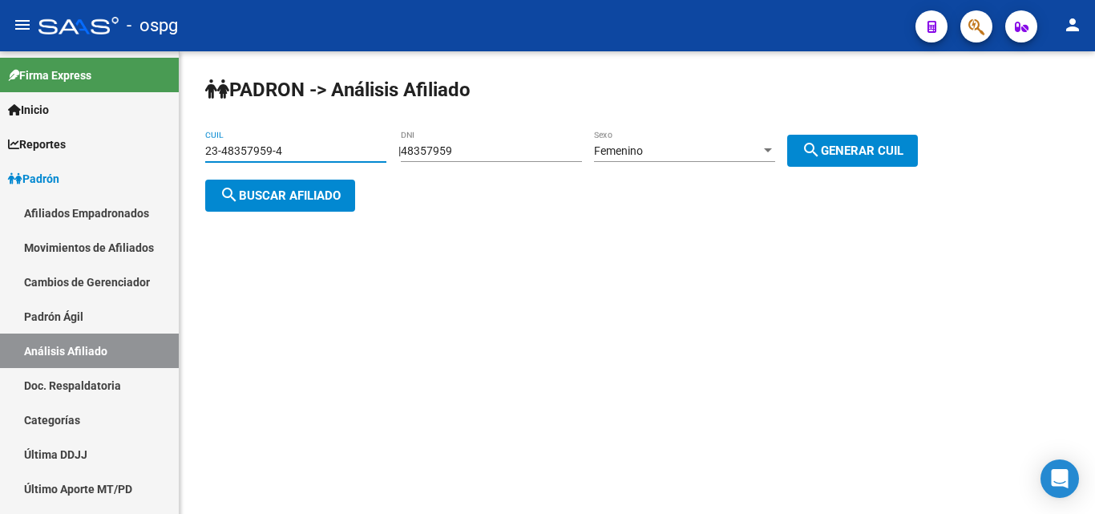
drag, startPoint x: 302, startPoint y: 150, endPoint x: 258, endPoint y: 152, distance: 44.1
click at [74, 145] on mat-sidenav-container "Firma Express Inicio Calendario SSS Instructivos Contacto OS Reportes Ingresos …" at bounding box center [547, 282] width 1095 height 463
paste input "7-23074214-1"
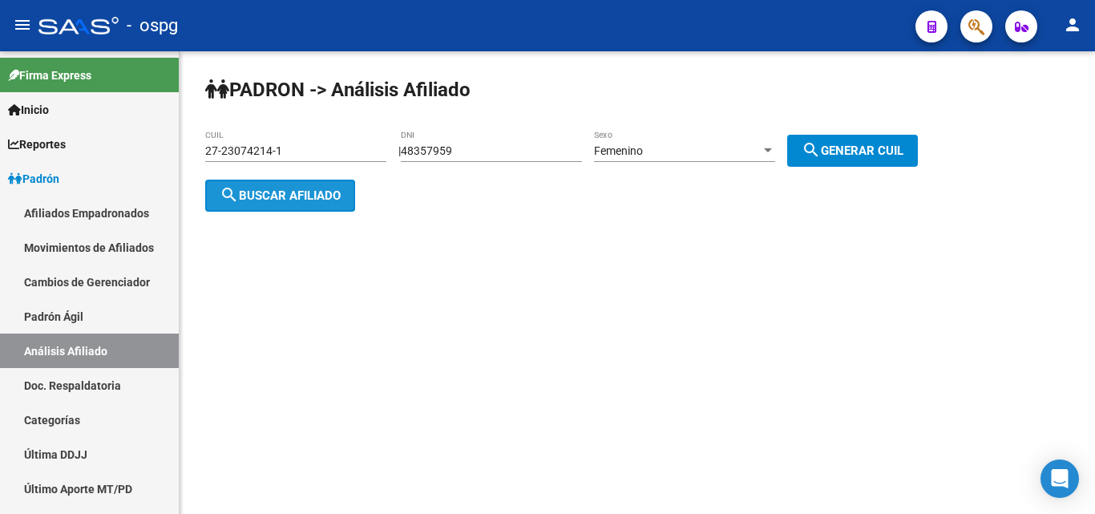
click at [310, 197] on span "search Buscar afiliado" at bounding box center [280, 195] width 121 height 14
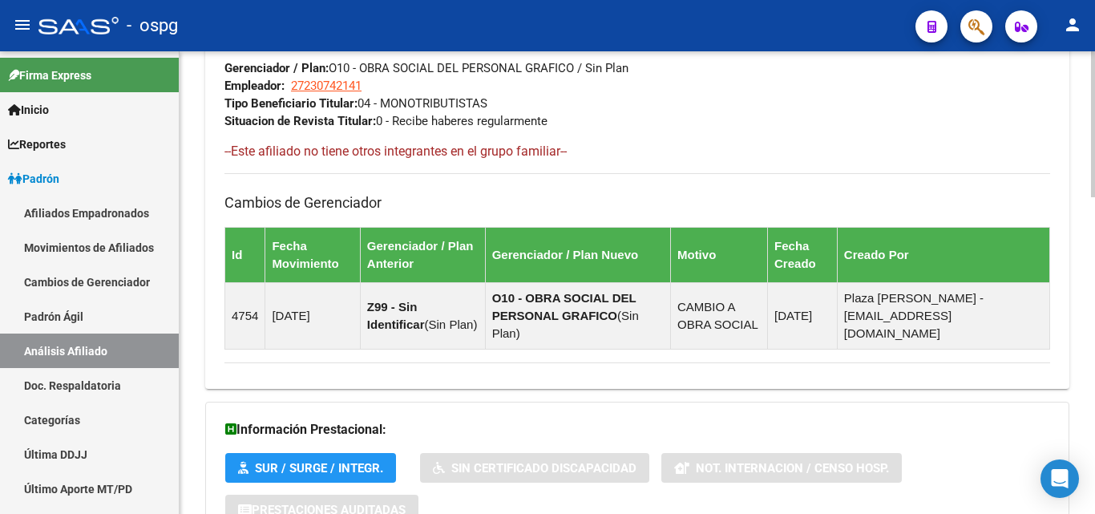
scroll to position [1005, 0]
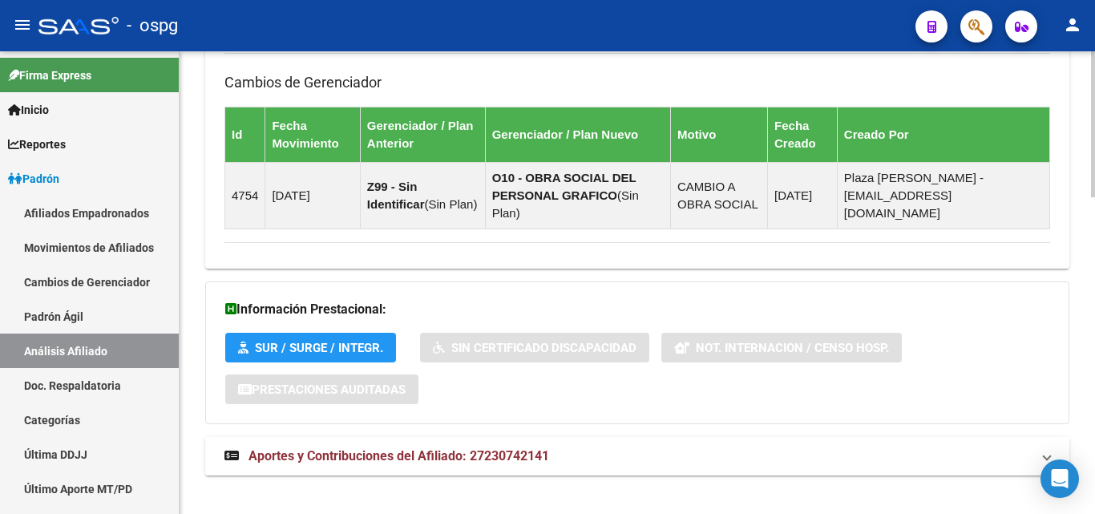
click at [488, 448] on span "Aportes y Contribuciones del Afiliado: 27230742141" at bounding box center [399, 455] width 301 height 15
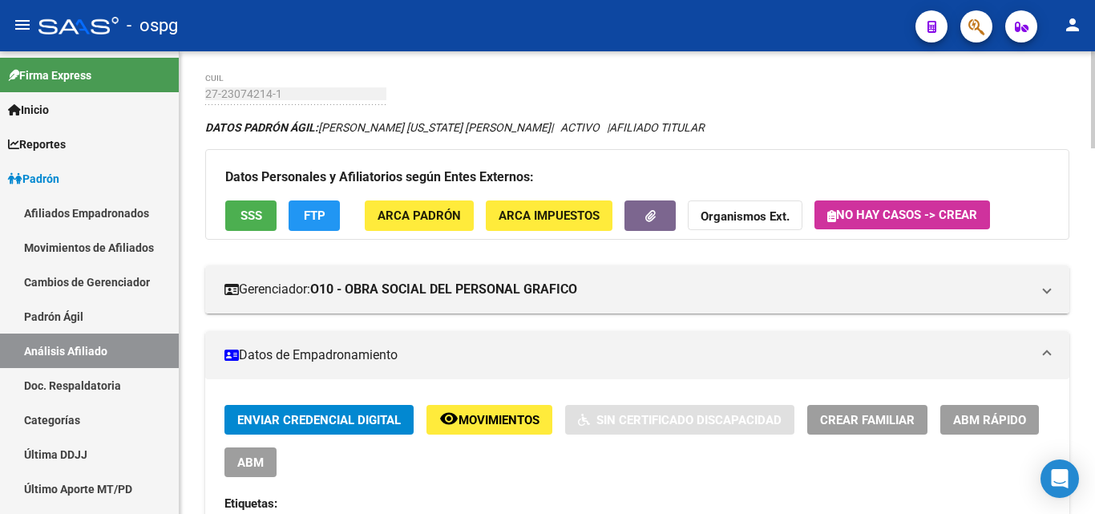
scroll to position [0, 0]
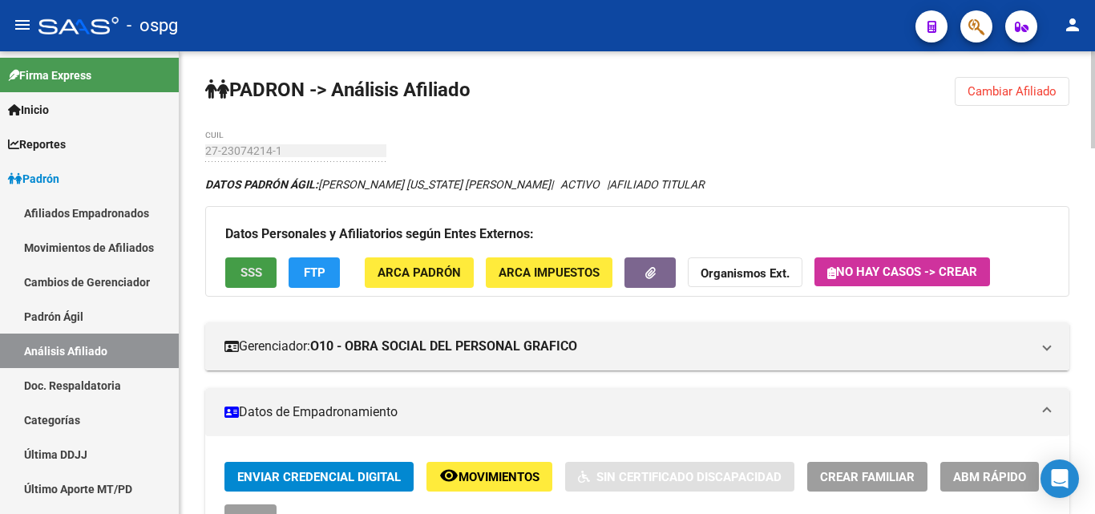
click at [254, 283] on button "SSS" at bounding box center [250, 272] width 51 height 30
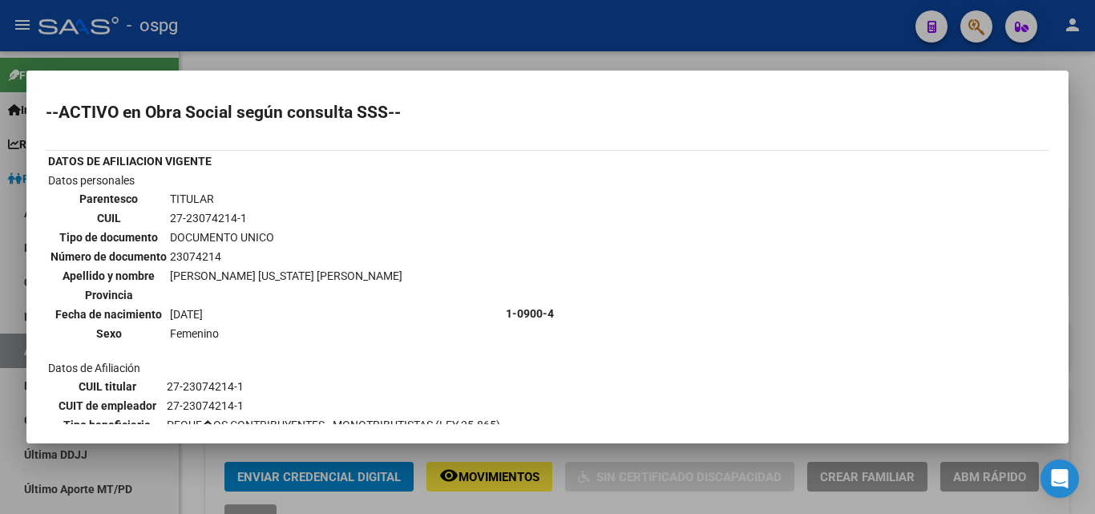
click at [1076, 168] on div at bounding box center [547, 257] width 1095 height 514
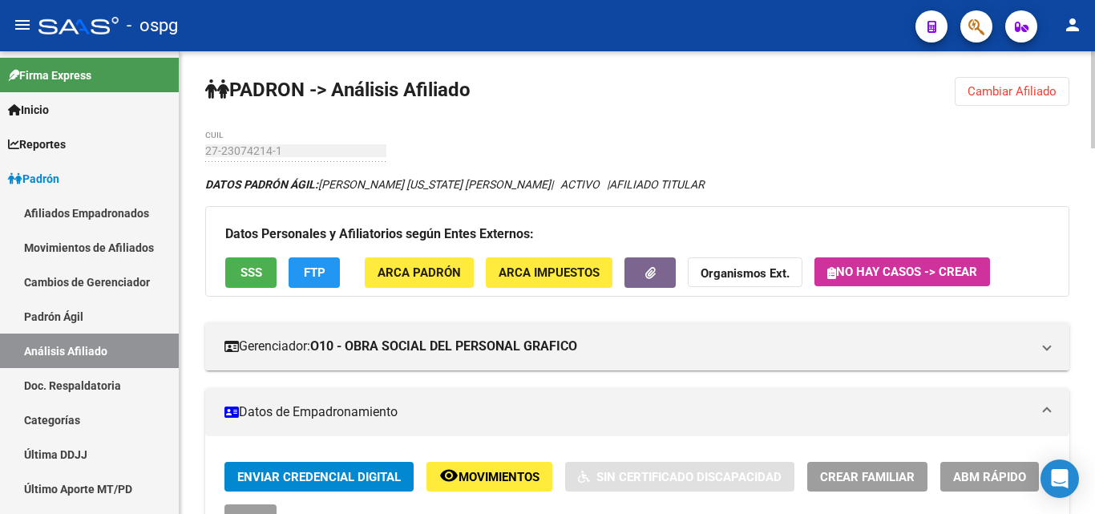
click at [1058, 83] on button "Cambiar Afiliado" at bounding box center [1012, 91] width 115 height 29
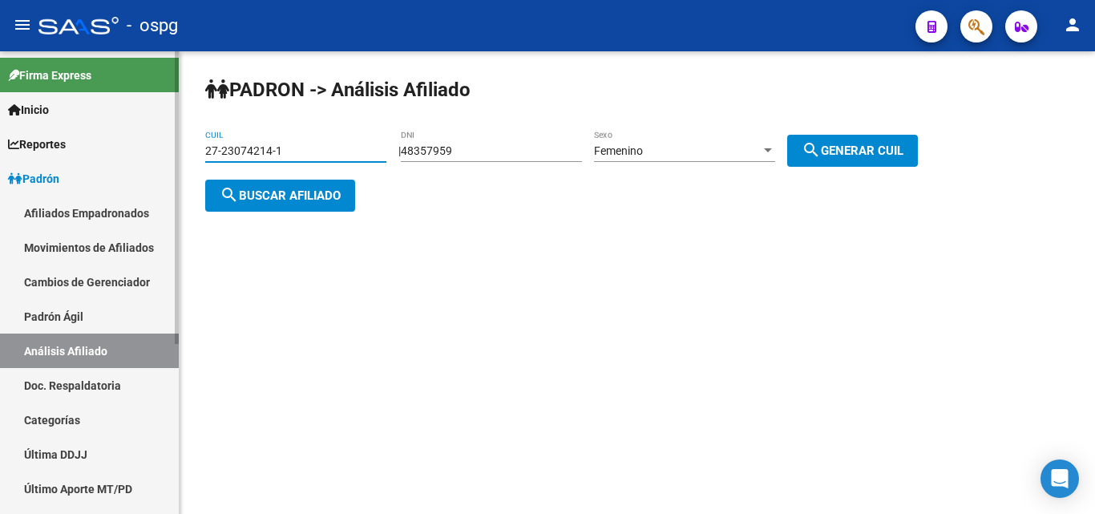
drag, startPoint x: 284, startPoint y: 152, endPoint x: 276, endPoint y: 150, distance: 8.4
click at [1, 149] on mat-sidenav-container "Firma Express Inicio Calendario SSS Instructivos Contacto OS Reportes Ingresos …" at bounding box center [547, 282] width 1095 height 463
paste input "9954395-7"
type input "27-29954395-7"
click at [287, 204] on button "search Buscar afiliado" at bounding box center [280, 196] width 150 height 32
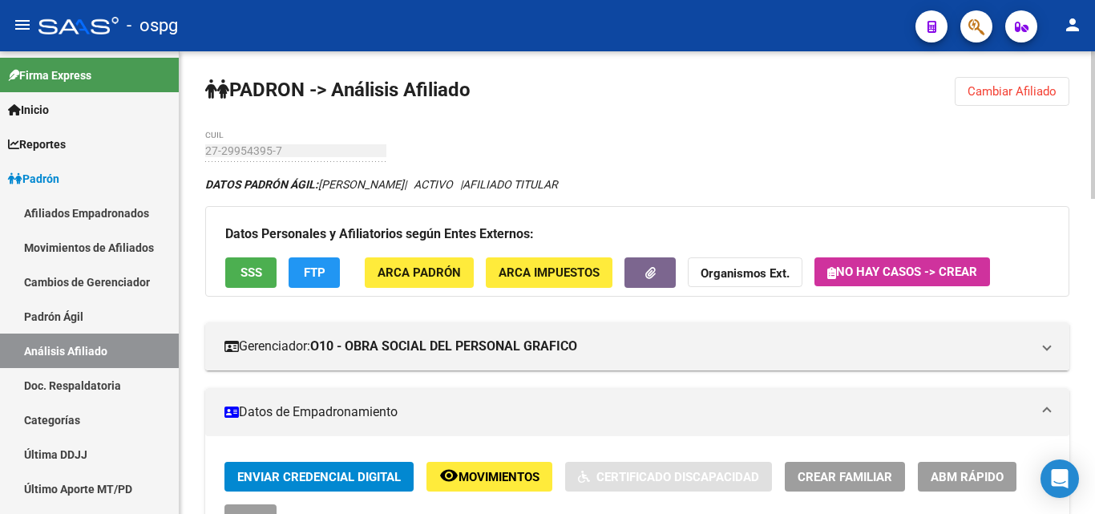
click at [256, 278] on span "SSS" at bounding box center [252, 273] width 22 height 14
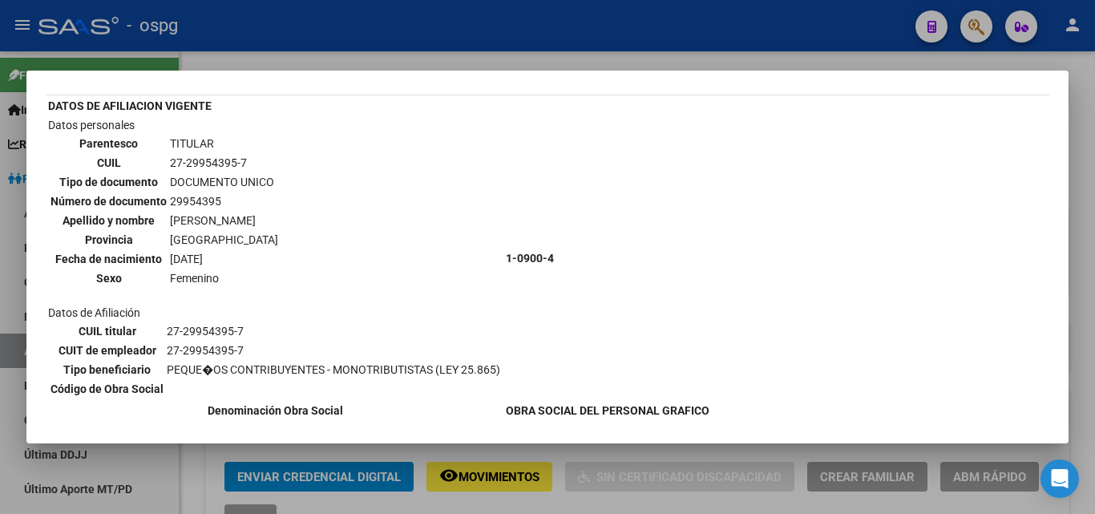
scroll to position [104, 0]
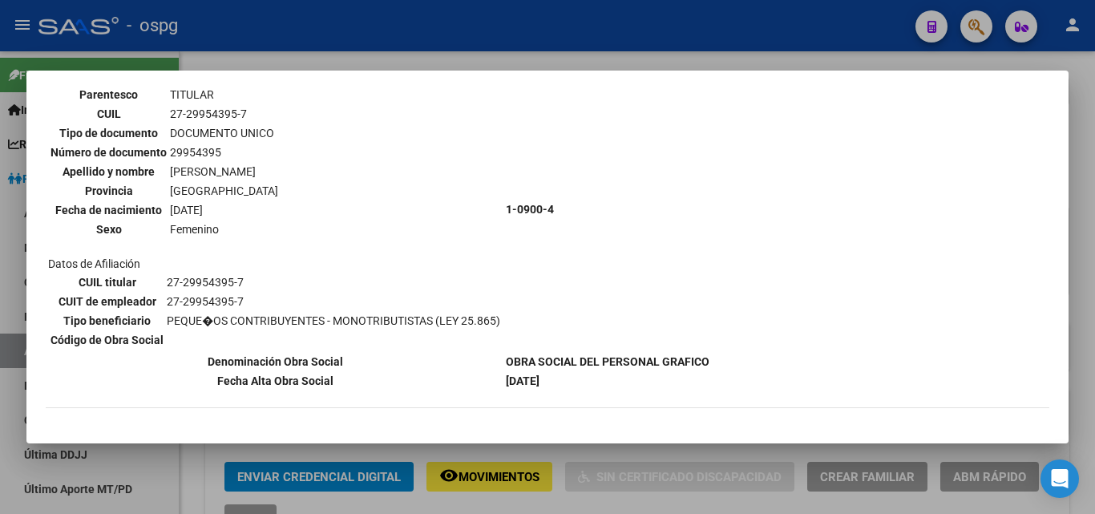
click at [1081, 268] on div at bounding box center [547, 257] width 1095 height 514
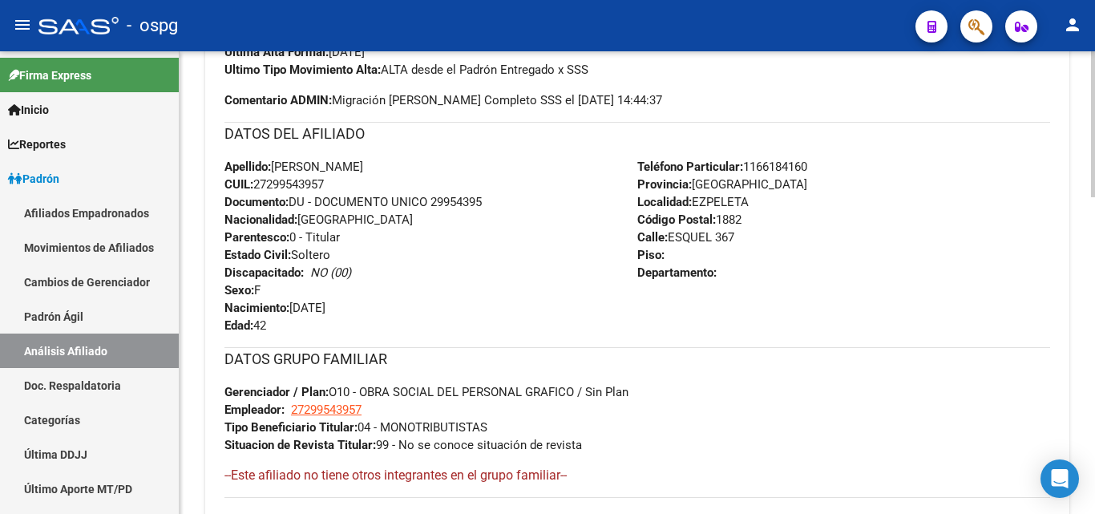
scroll to position [1005, 0]
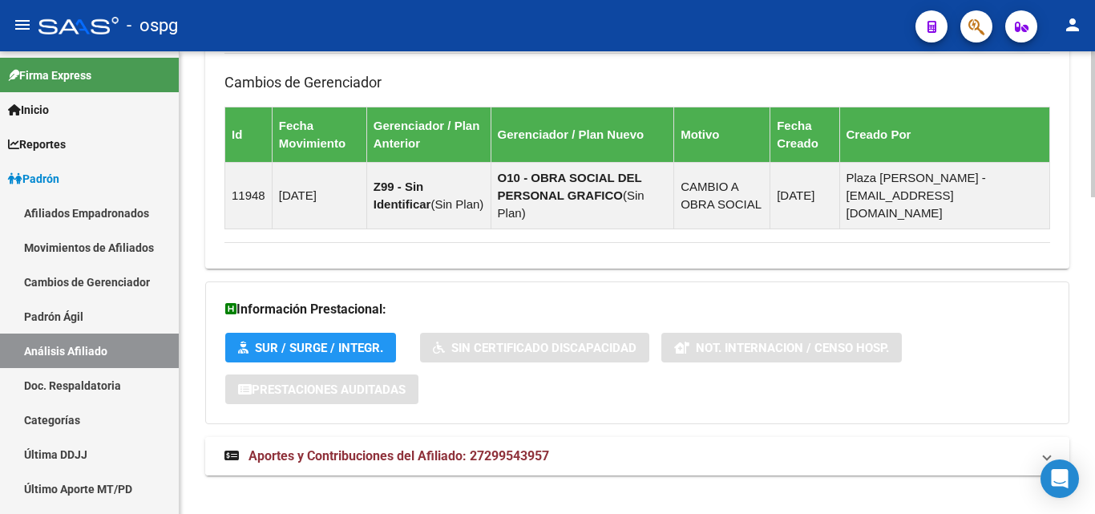
drag, startPoint x: 463, startPoint y: 432, endPoint x: 475, endPoint y: 432, distance: 12.8
click at [467, 448] on span "Aportes y Contribuciones del Afiliado: 27299543957" at bounding box center [399, 455] width 301 height 15
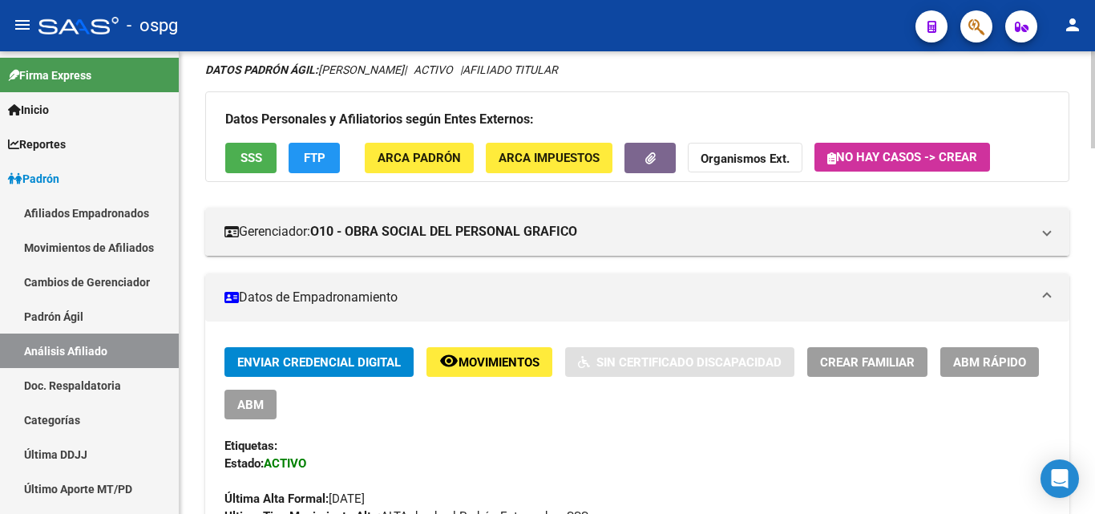
scroll to position [113, 0]
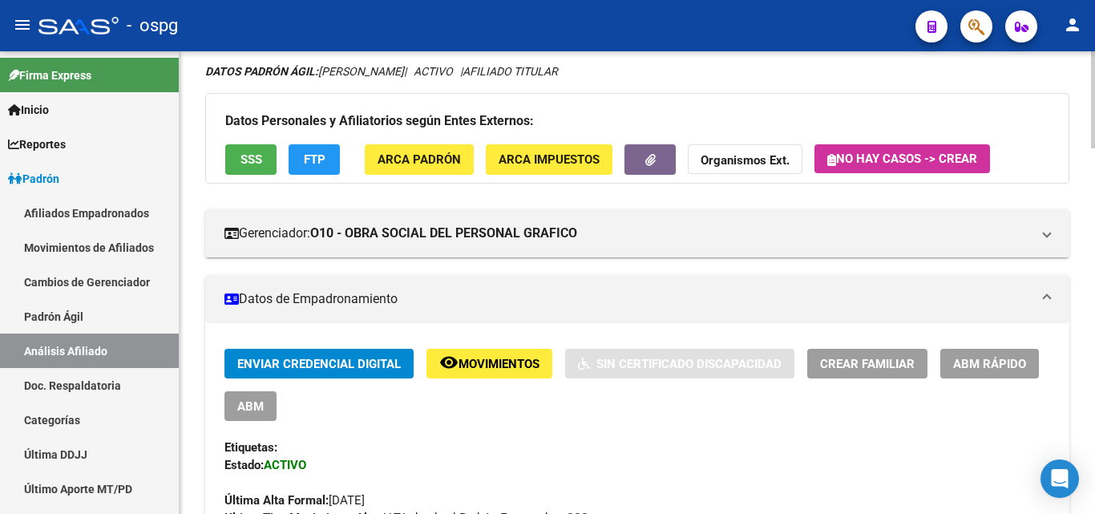
click at [263, 159] on button "SSS" at bounding box center [250, 159] width 51 height 30
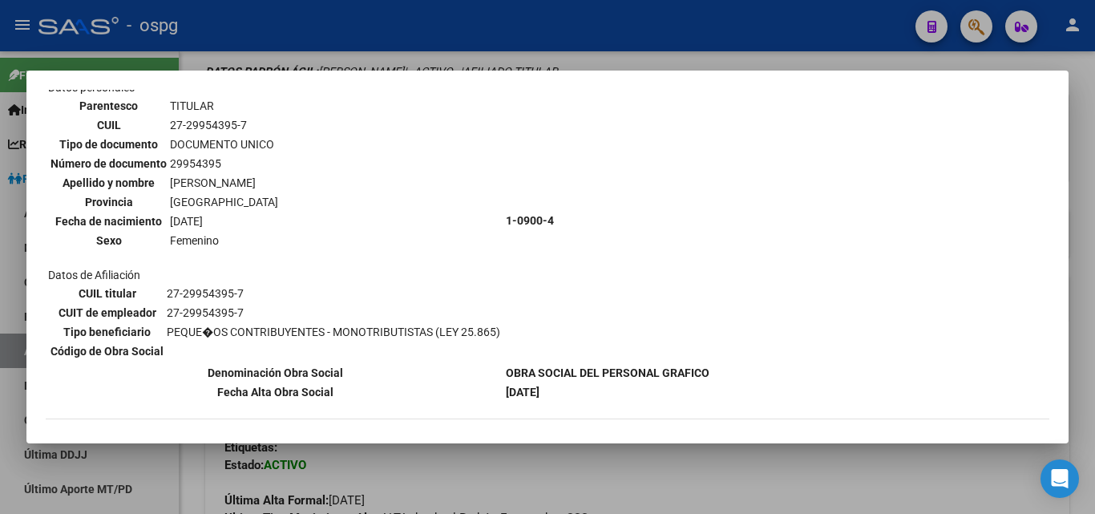
scroll to position [104, 0]
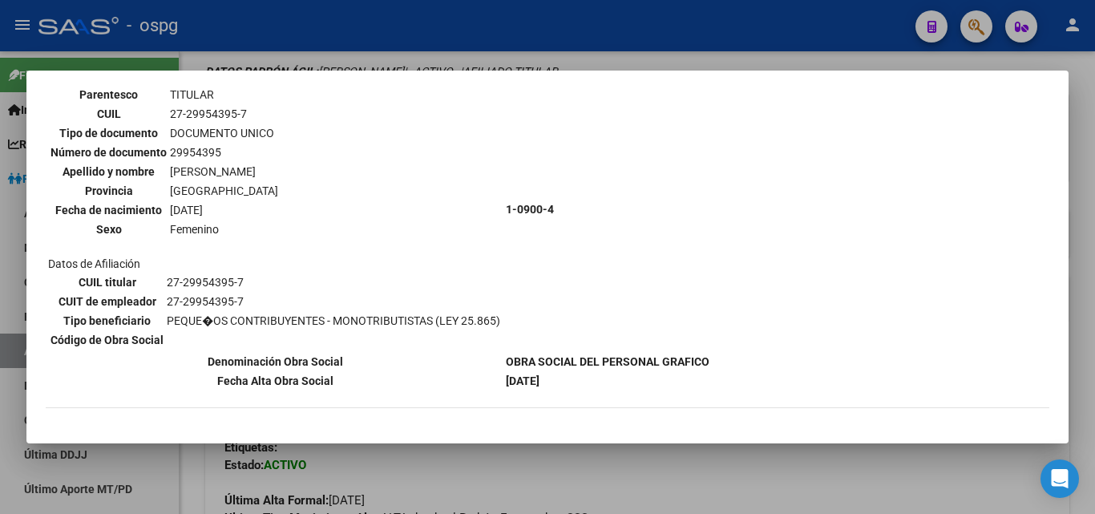
click at [1084, 238] on div at bounding box center [547, 257] width 1095 height 514
